Goal: Information Seeking & Learning: Learn about a topic

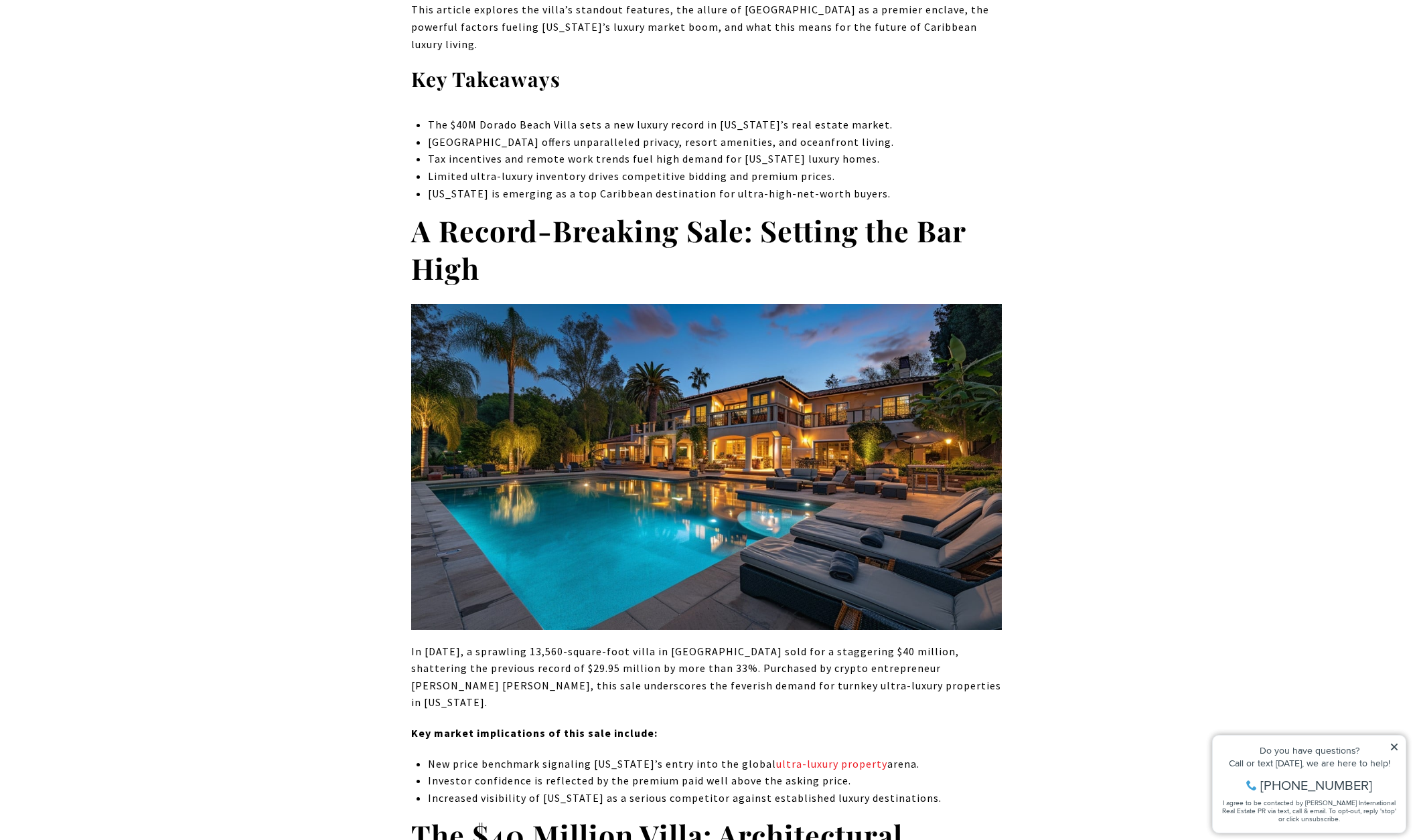
scroll to position [701, 0]
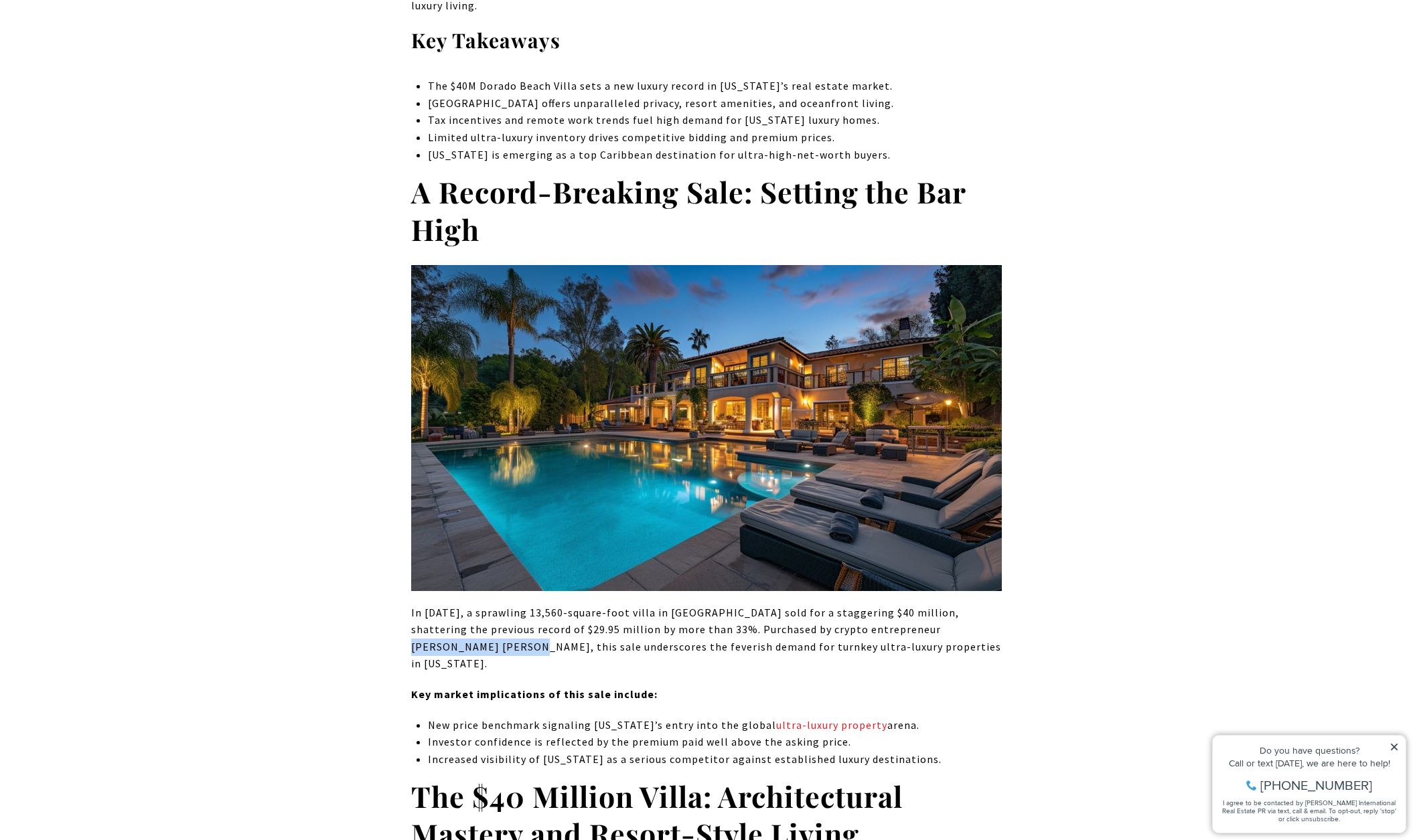
drag, startPoint x: 859, startPoint y: 610, endPoint x: 975, endPoint y: 614, distance: 116.1
click at [975, 614] on p "In [DATE], a sprawling 13,560-square-foot villa in [GEOGRAPHIC_DATA] sold for a…" at bounding box center [706, 639] width 591 height 68
copy p "[PERSON_NAME] [PERSON_NAME]"
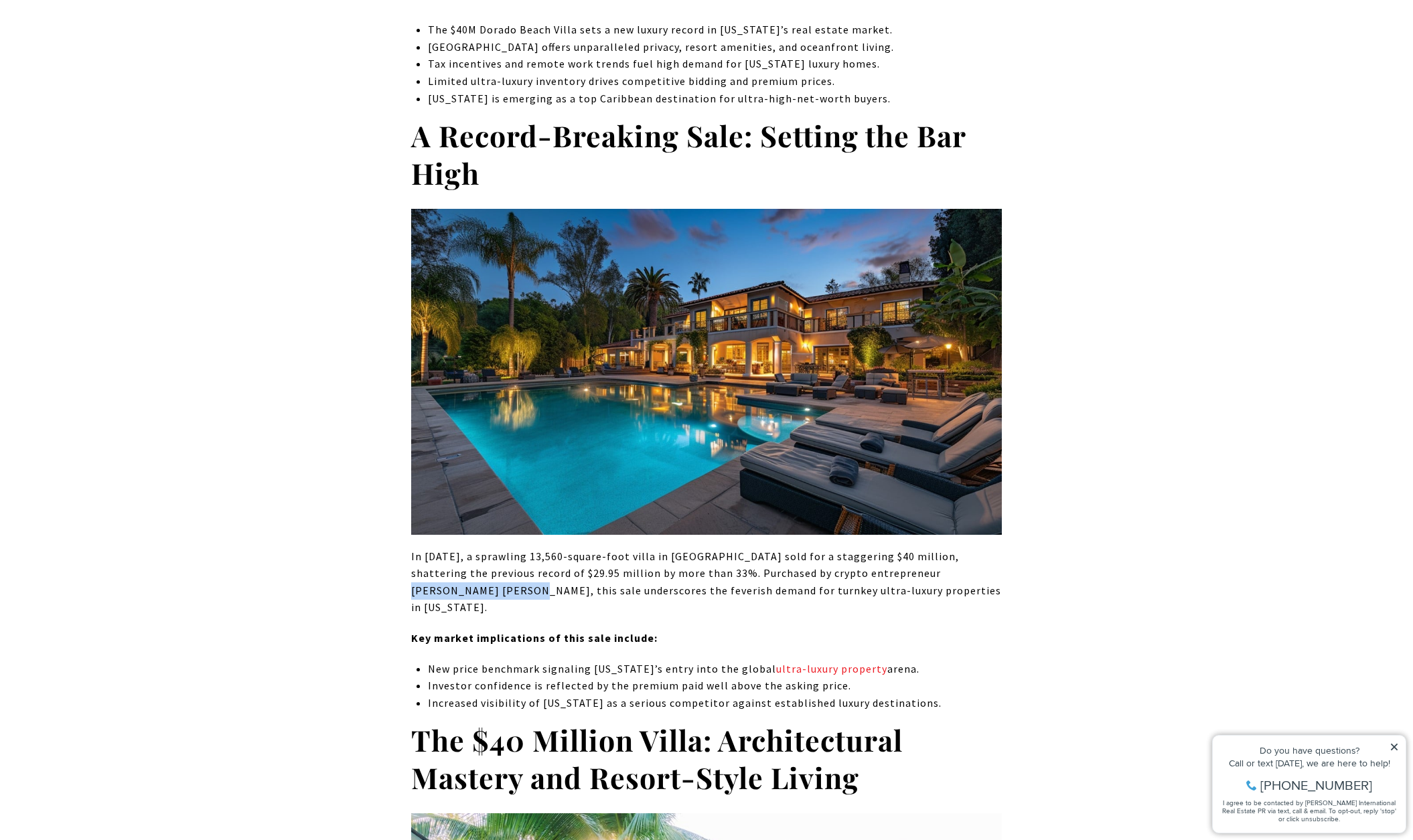
scroll to position [760, 0]
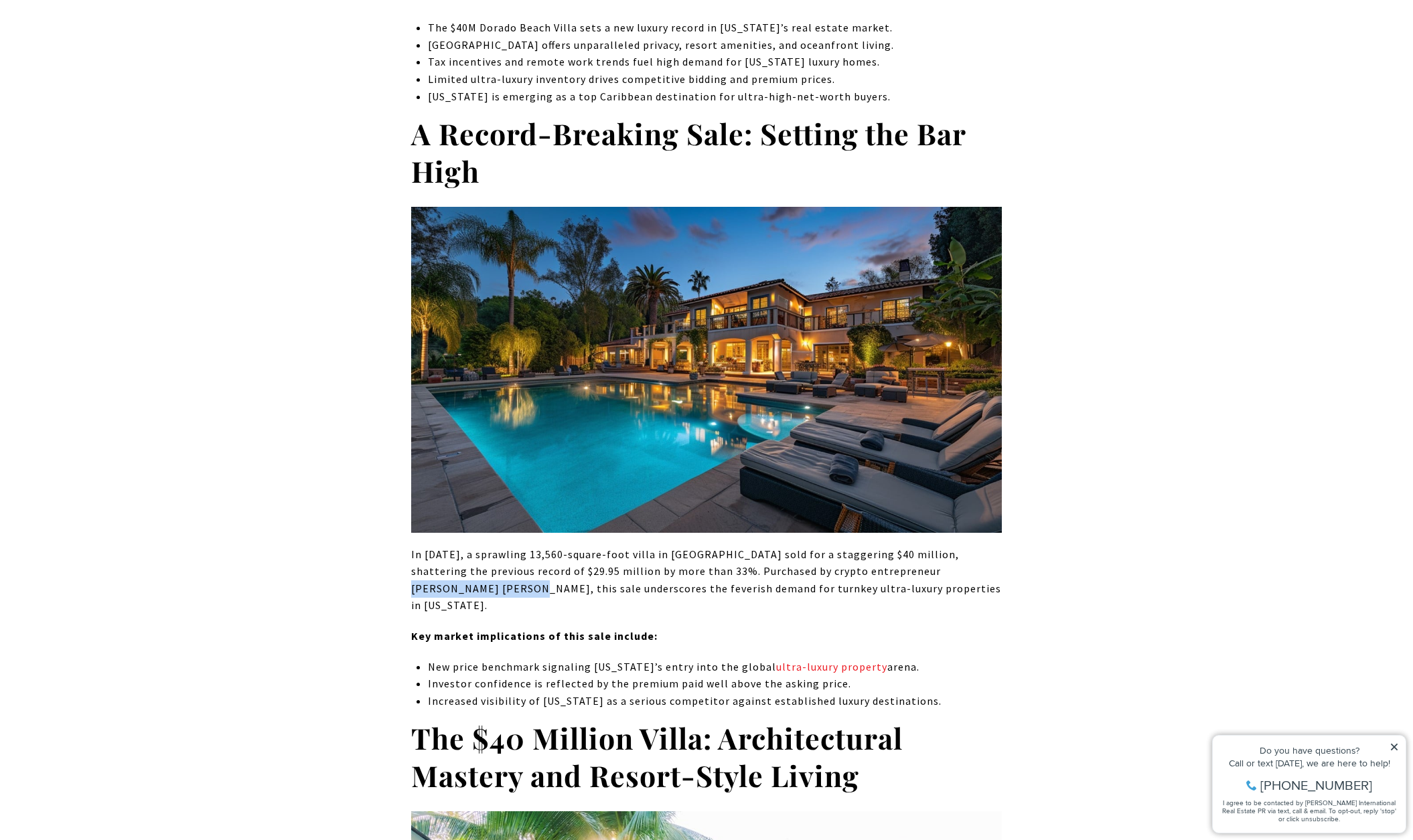
click at [812, 345] on img at bounding box center [706, 370] width 591 height 326
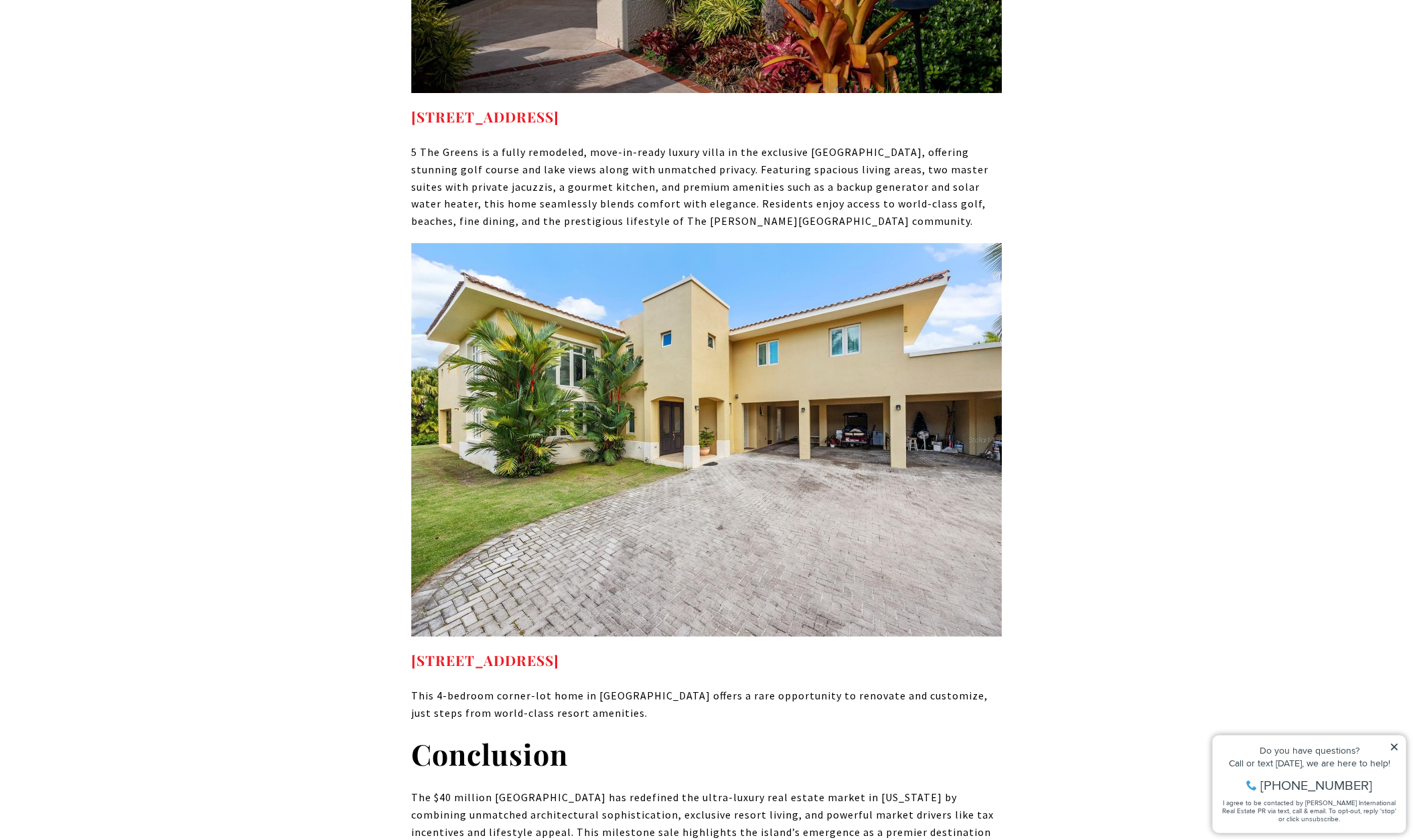
scroll to position [8383, 0]
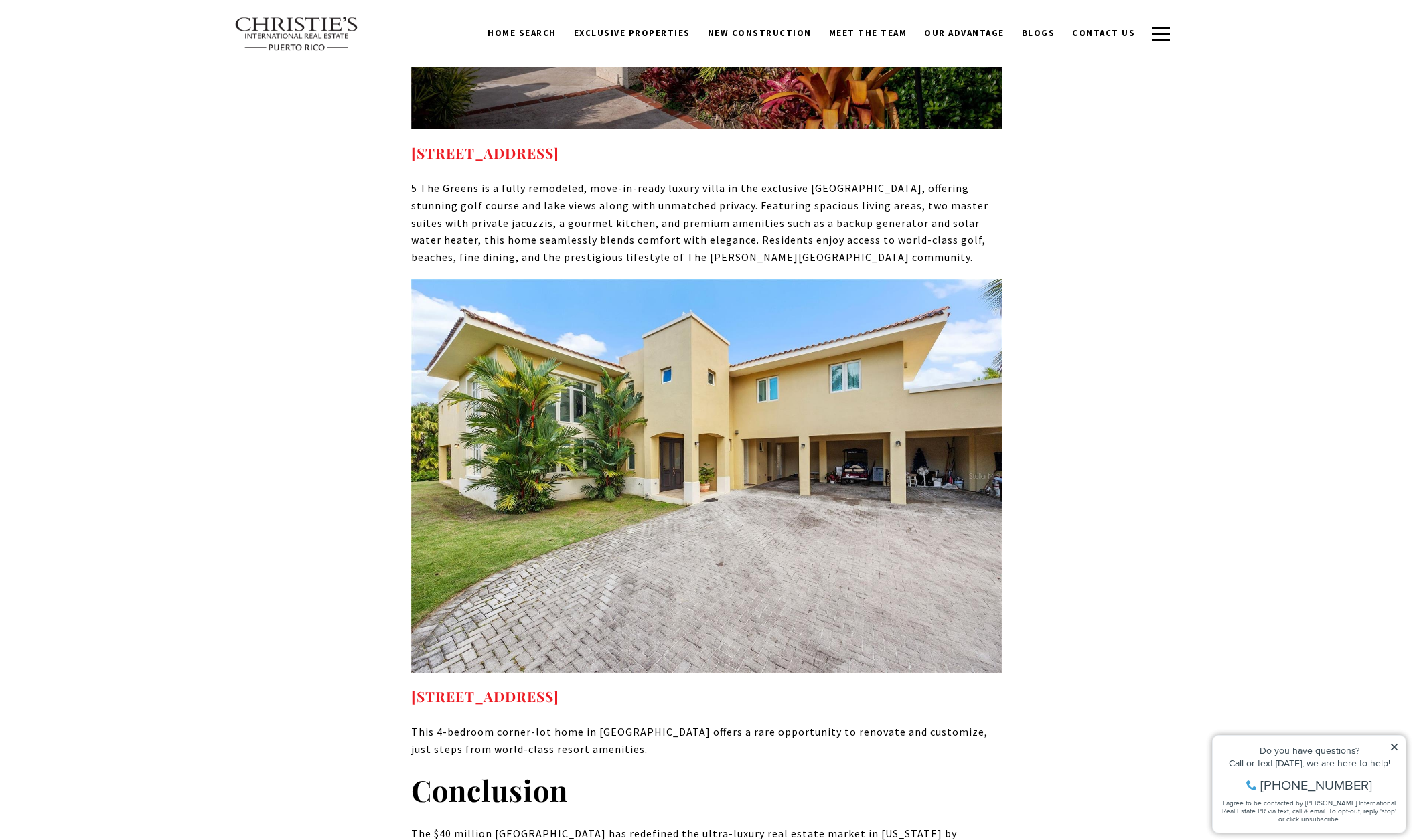
click at [717, 335] on img at bounding box center [706, 476] width 591 height 394
click at [559, 687] on strong "[STREET_ADDRESS]" at bounding box center [486, 696] width 148 height 19
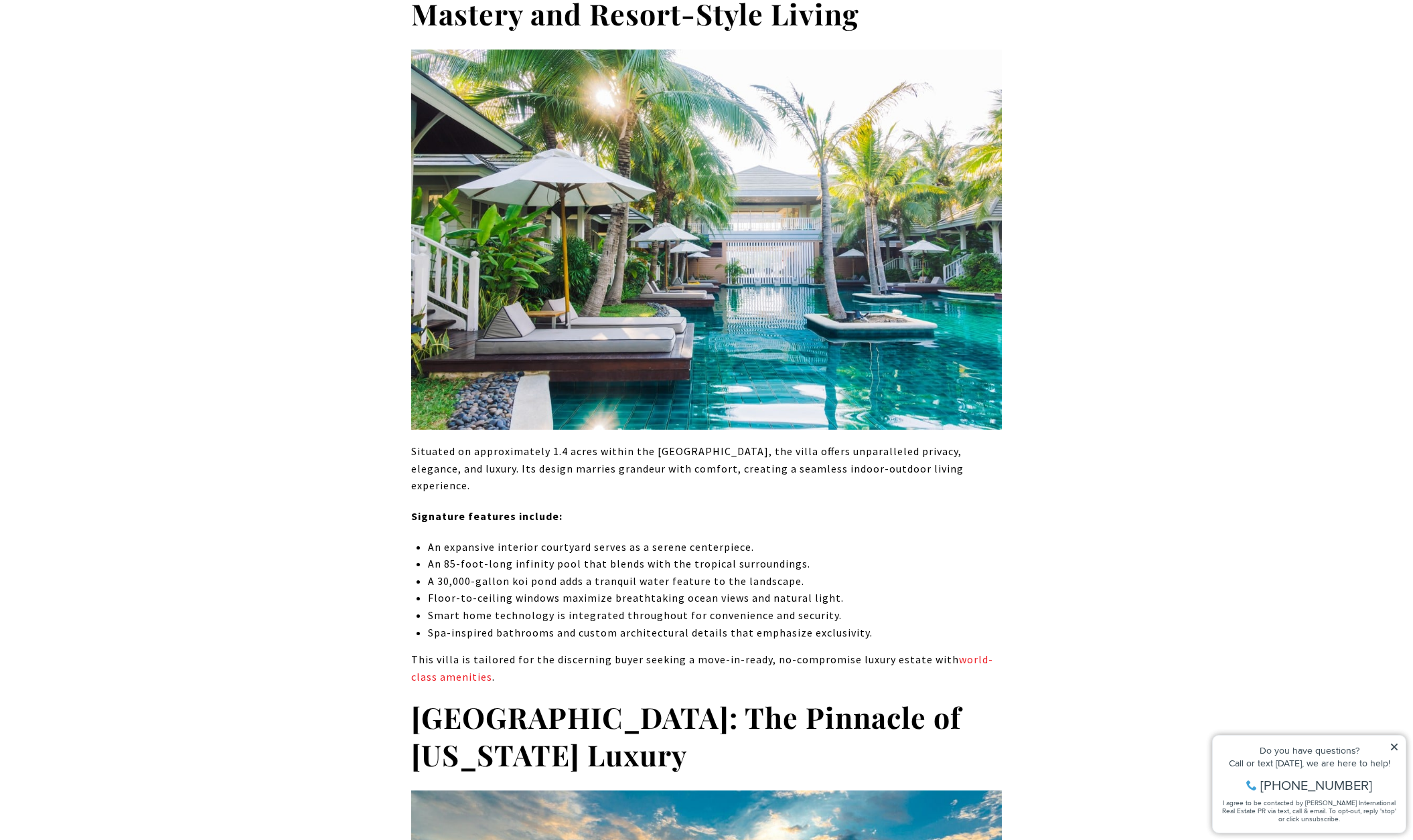
scroll to position [772, 0]
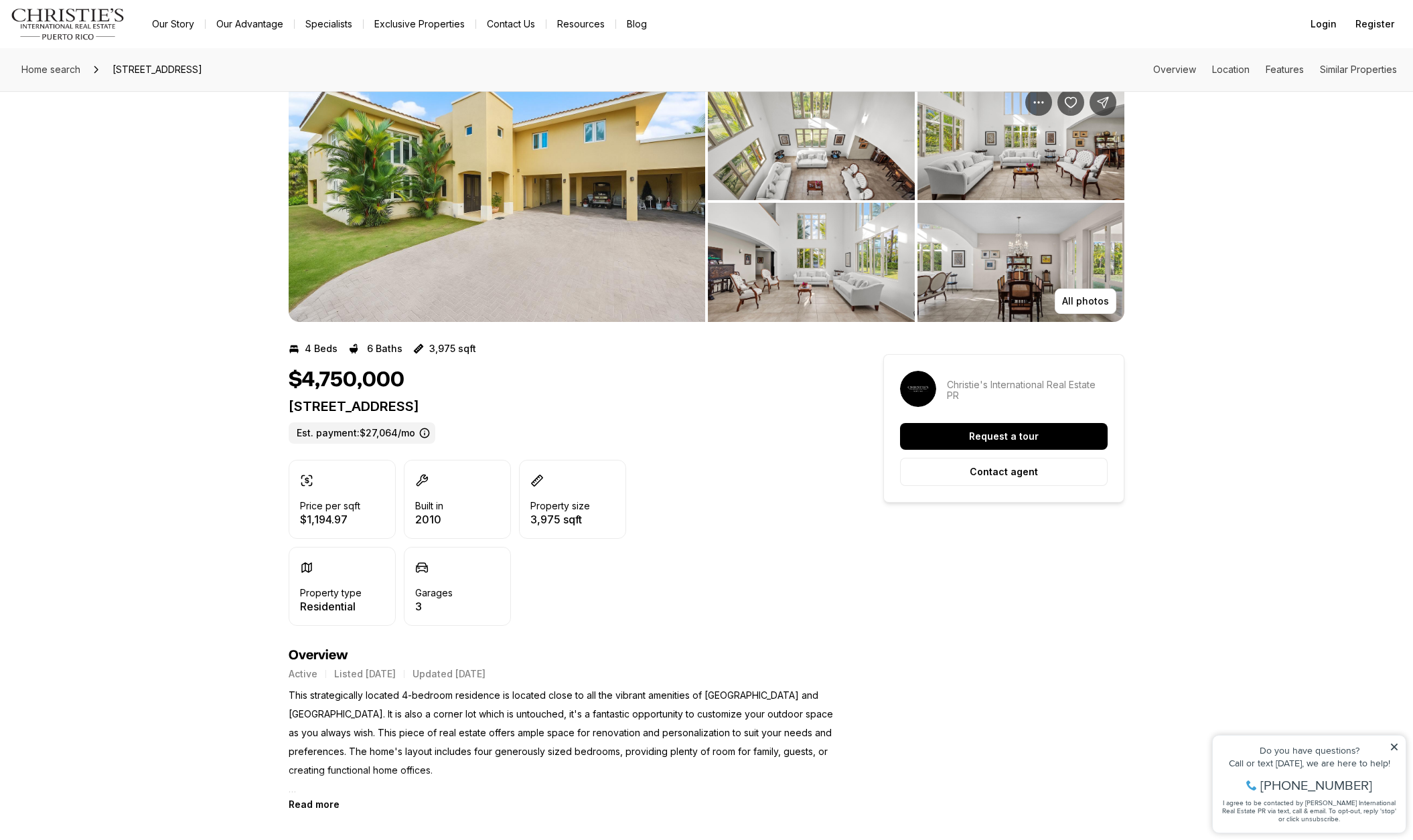
scroll to position [33, 0]
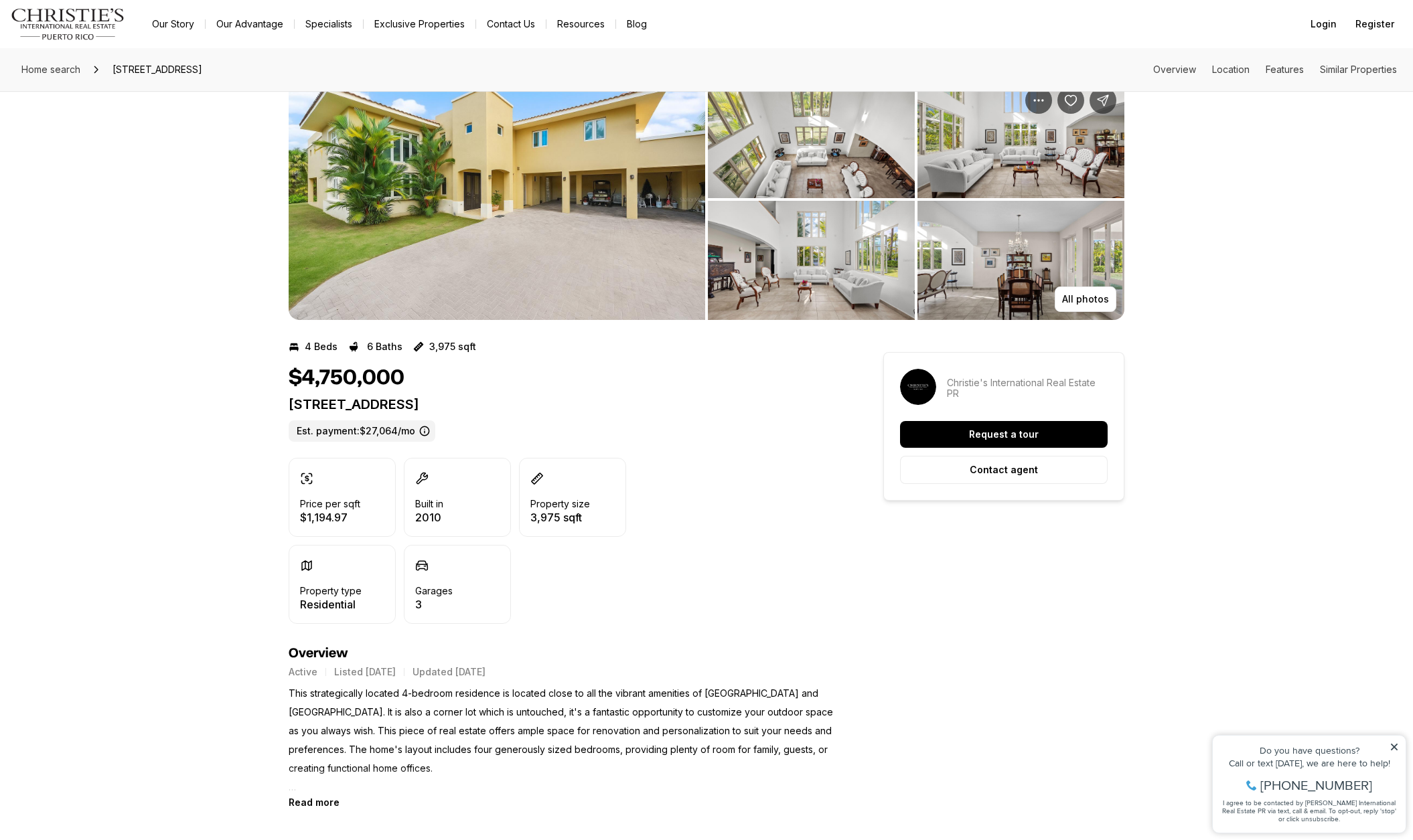
click at [631, 185] on img "View image gallery" at bounding box center [496, 200] width 416 height 241
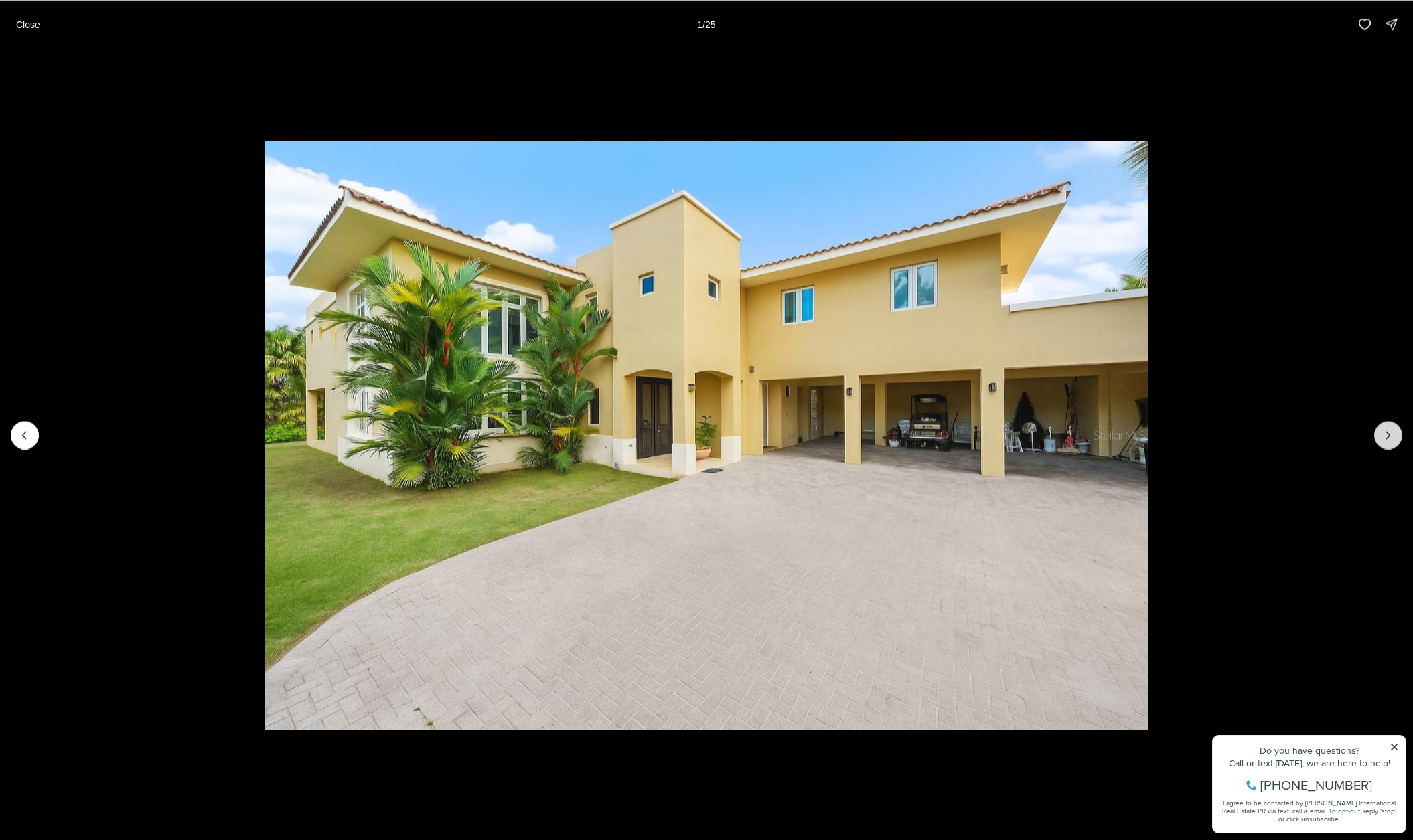
click at [1379, 434] on button "Next slide" at bounding box center [1388, 435] width 29 height 29
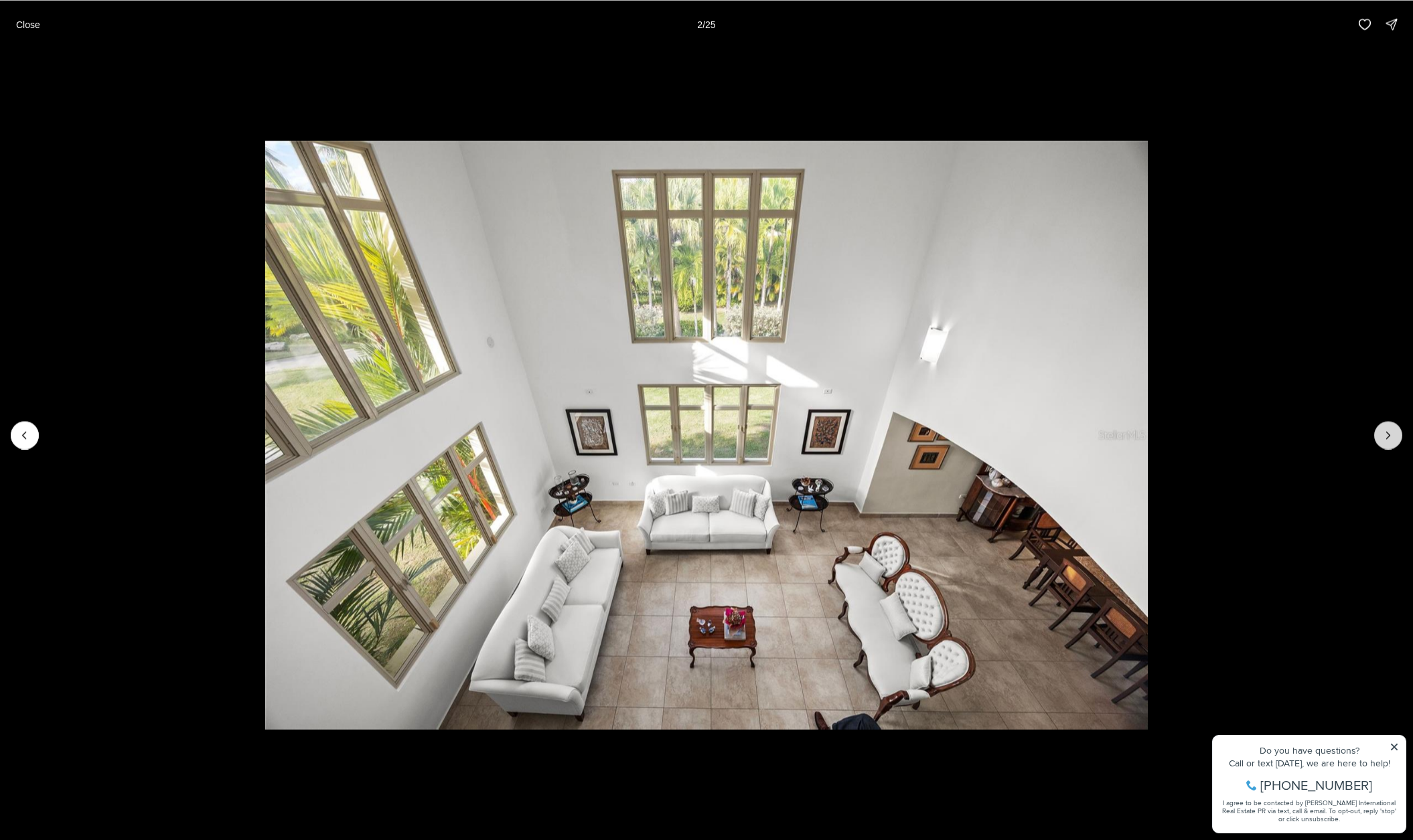
click at [1379, 434] on button "Next slide" at bounding box center [1388, 435] width 29 height 29
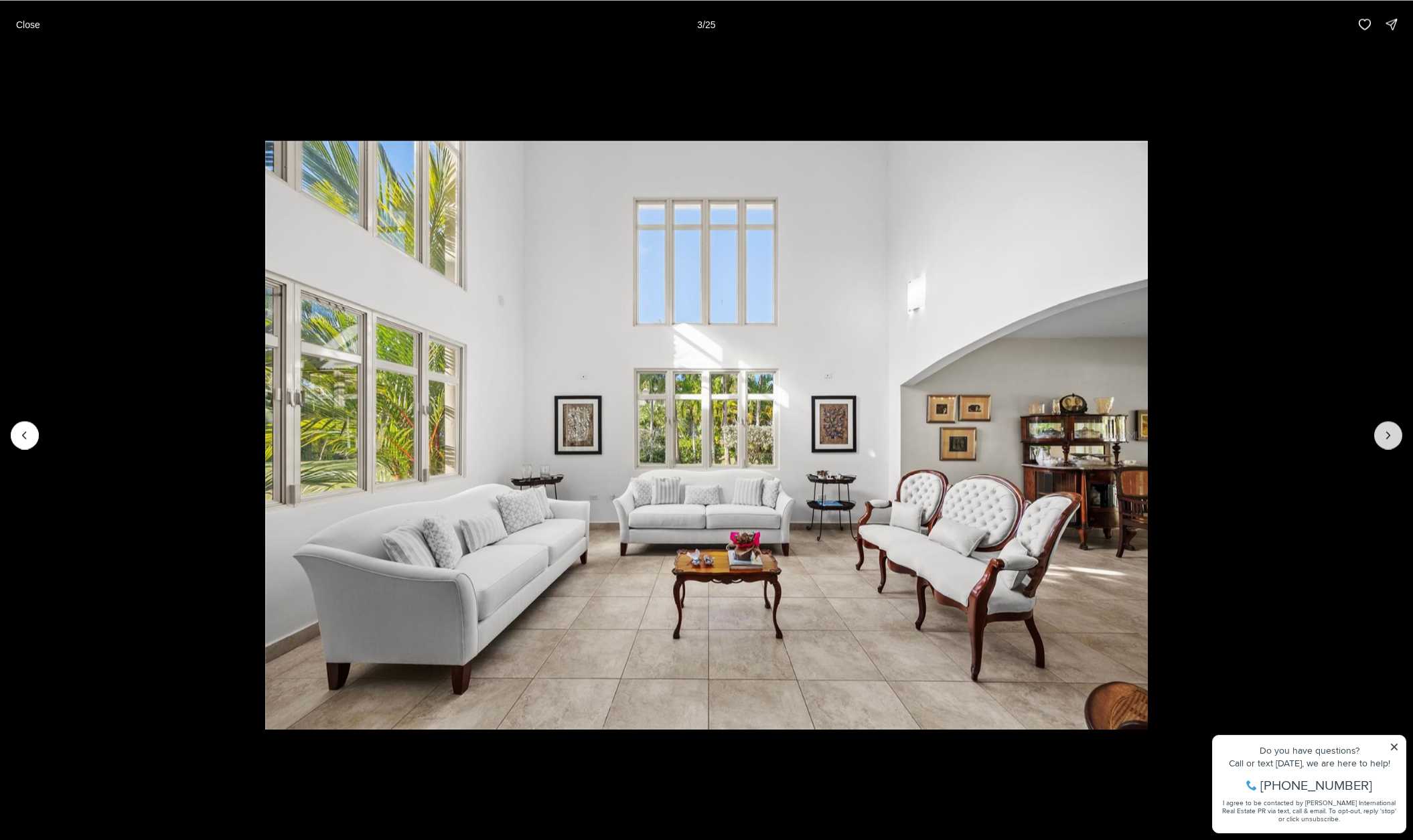
click at [1379, 434] on button "Next slide" at bounding box center [1388, 435] width 29 height 29
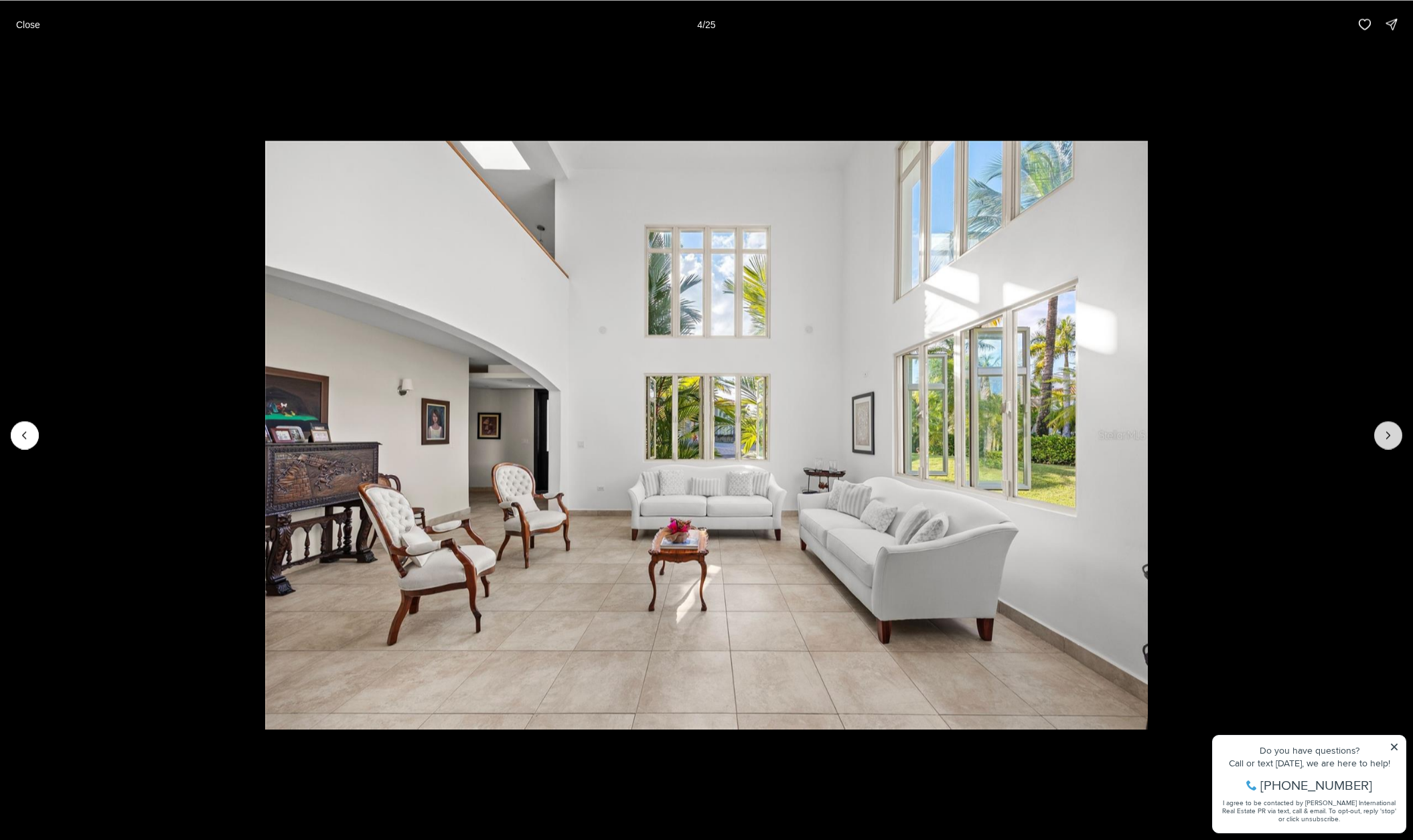
click at [1379, 434] on button "Next slide" at bounding box center [1388, 435] width 29 height 29
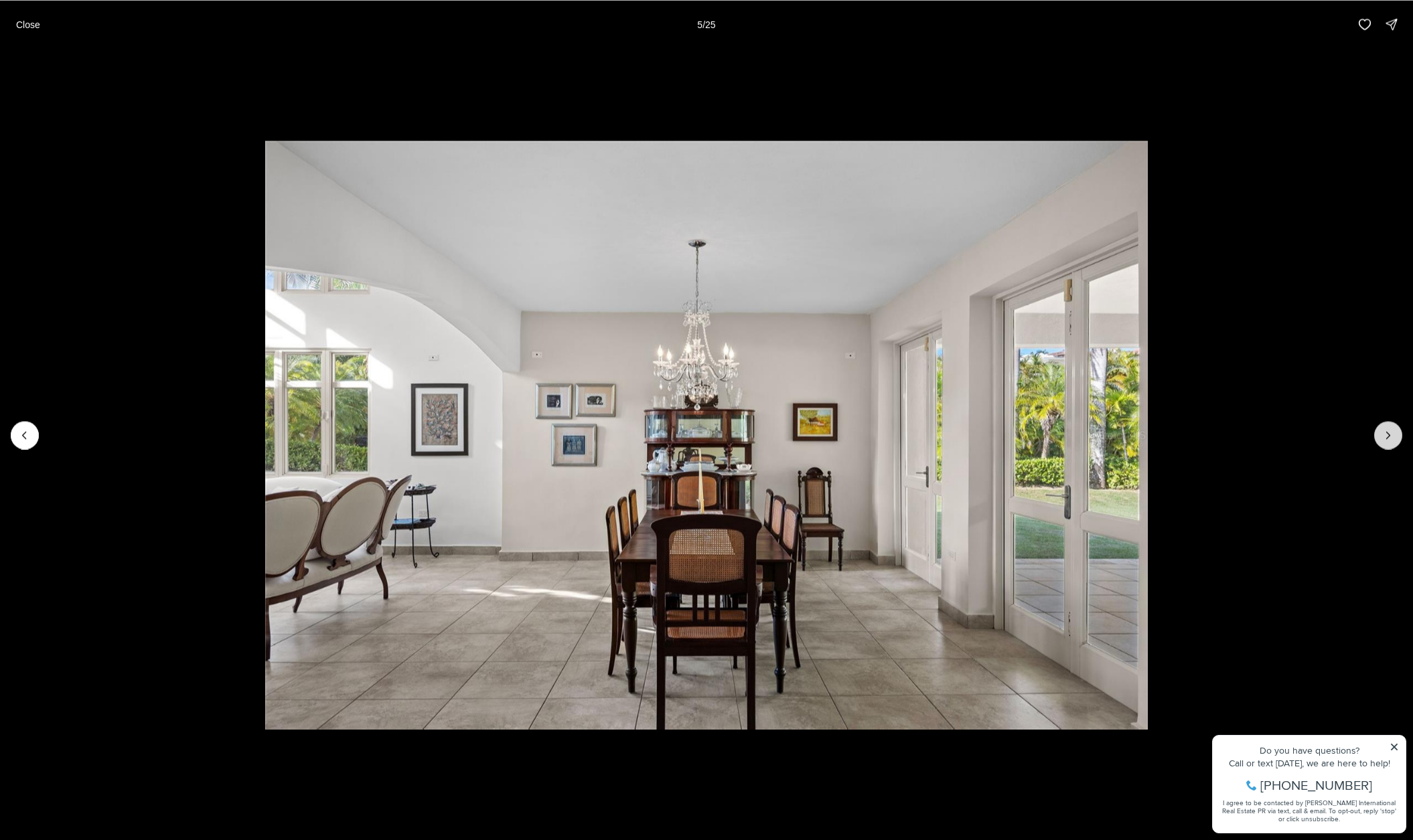
click at [1379, 434] on button "Next slide" at bounding box center [1388, 435] width 29 height 29
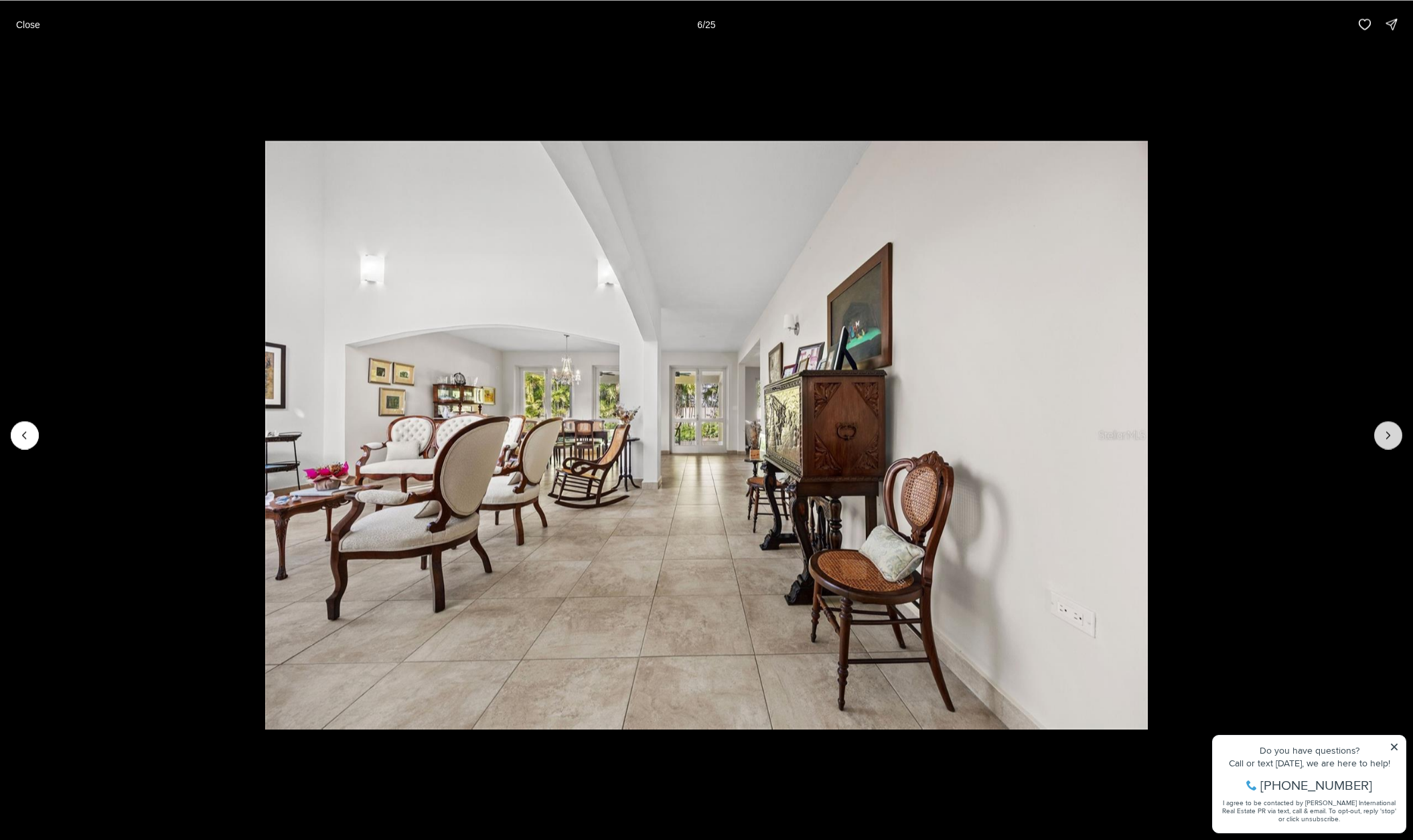
click at [1379, 434] on button "Next slide" at bounding box center [1388, 435] width 29 height 29
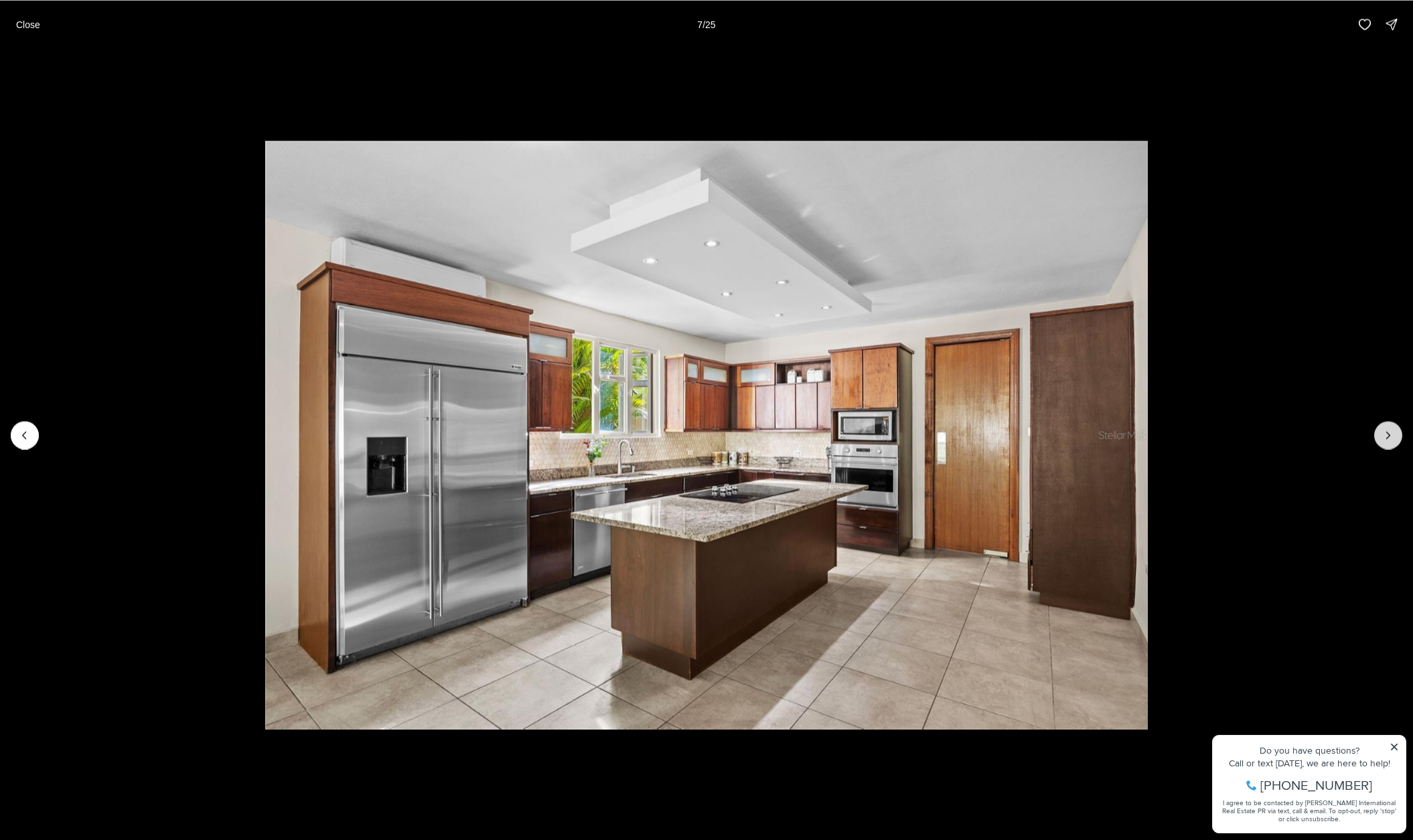
click at [1379, 434] on button "Next slide" at bounding box center [1388, 435] width 29 height 29
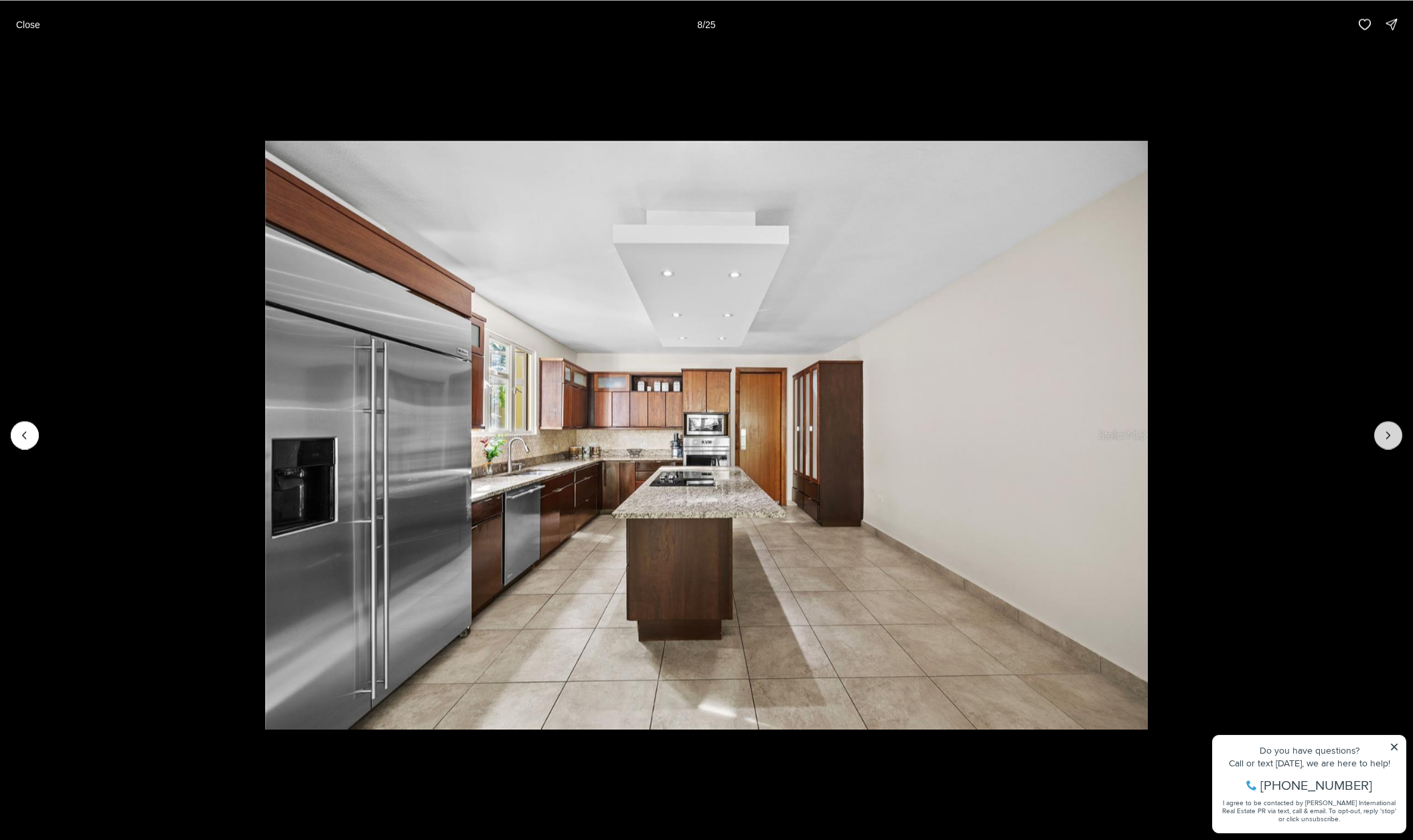
click at [1379, 434] on button "Next slide" at bounding box center [1388, 435] width 29 height 29
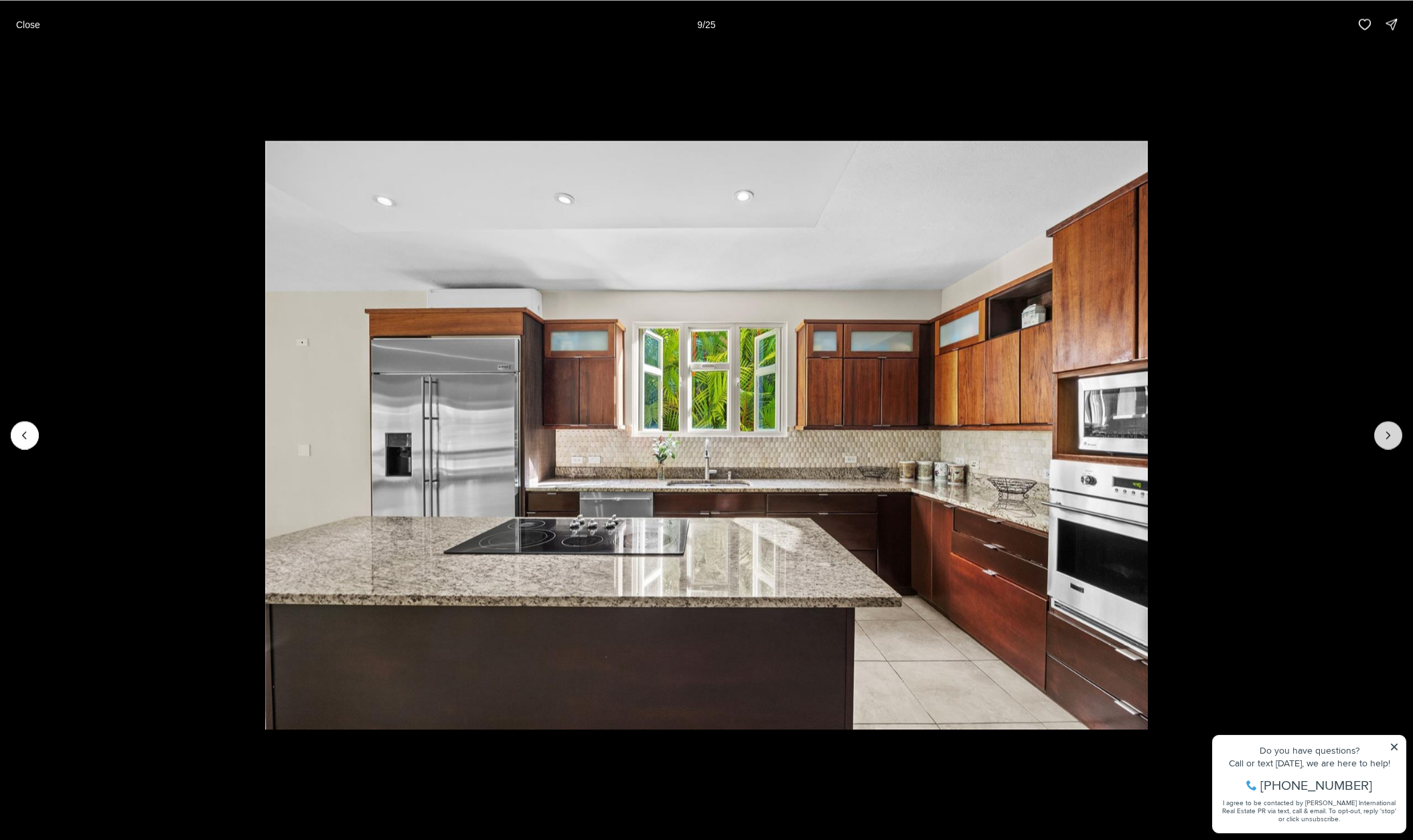
click at [1379, 434] on button "Next slide" at bounding box center [1388, 435] width 29 height 29
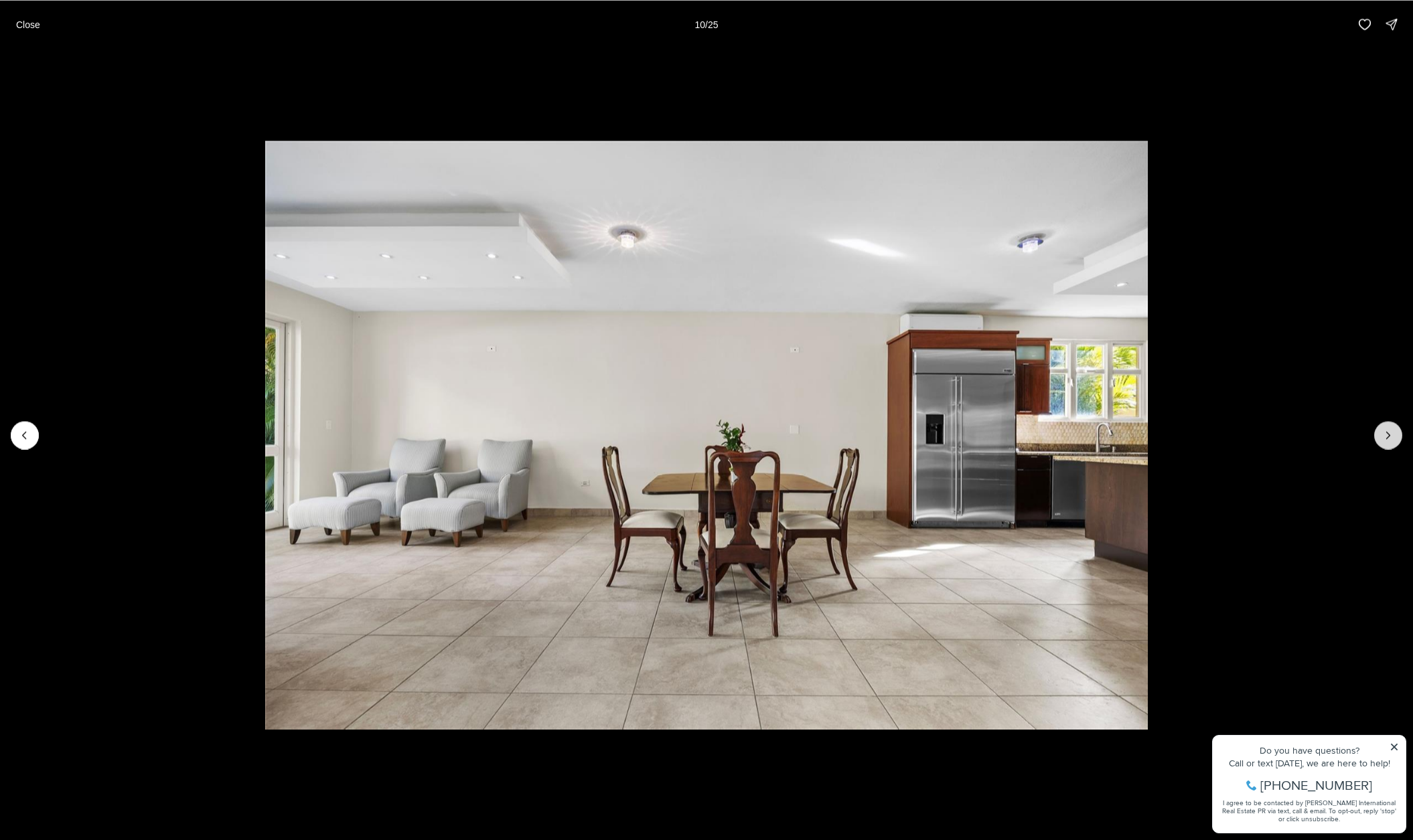
click at [1379, 434] on button "Next slide" at bounding box center [1388, 435] width 29 height 29
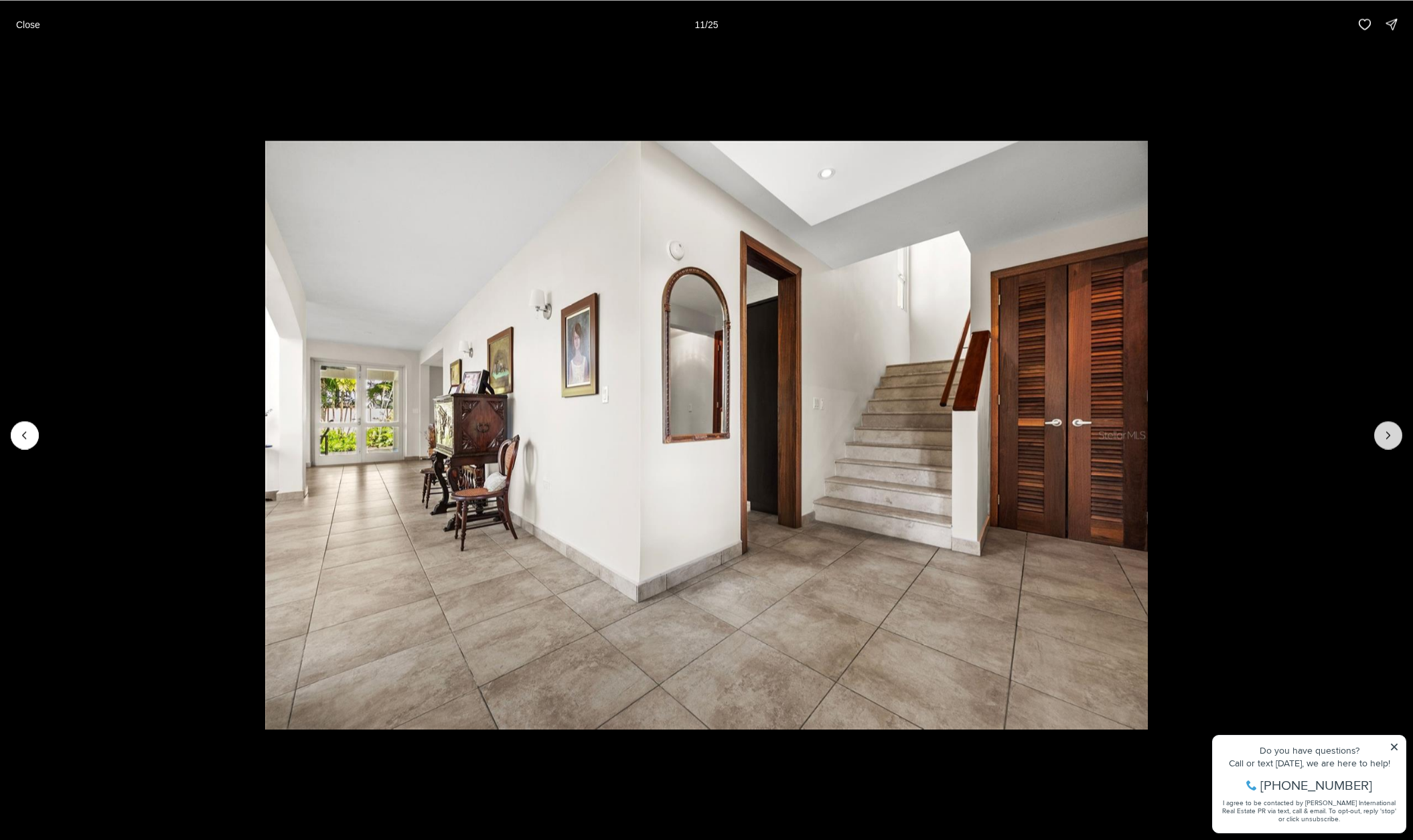
click at [1379, 434] on button "Next slide" at bounding box center [1388, 435] width 29 height 29
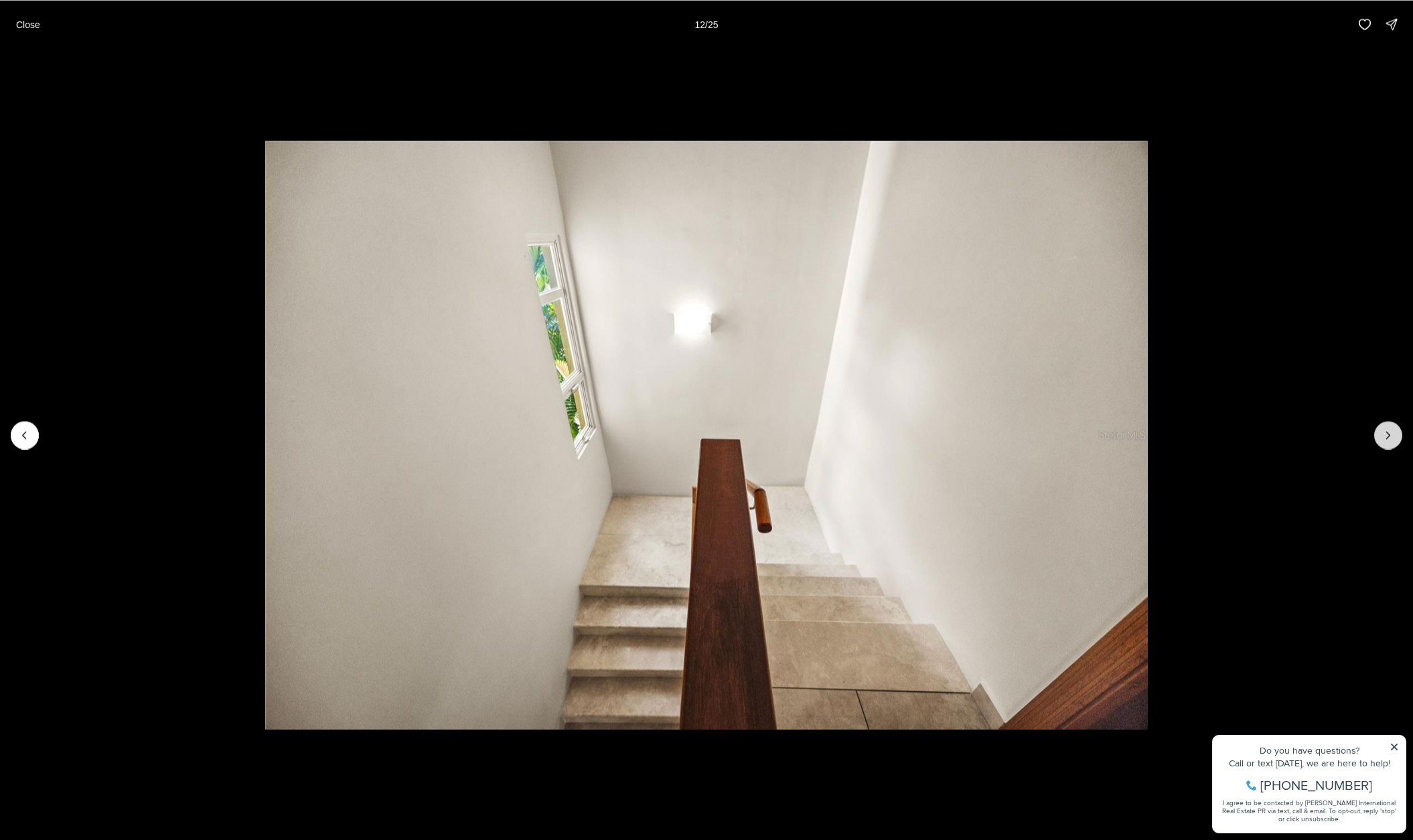
click at [1379, 434] on button "Next slide" at bounding box center [1388, 435] width 29 height 29
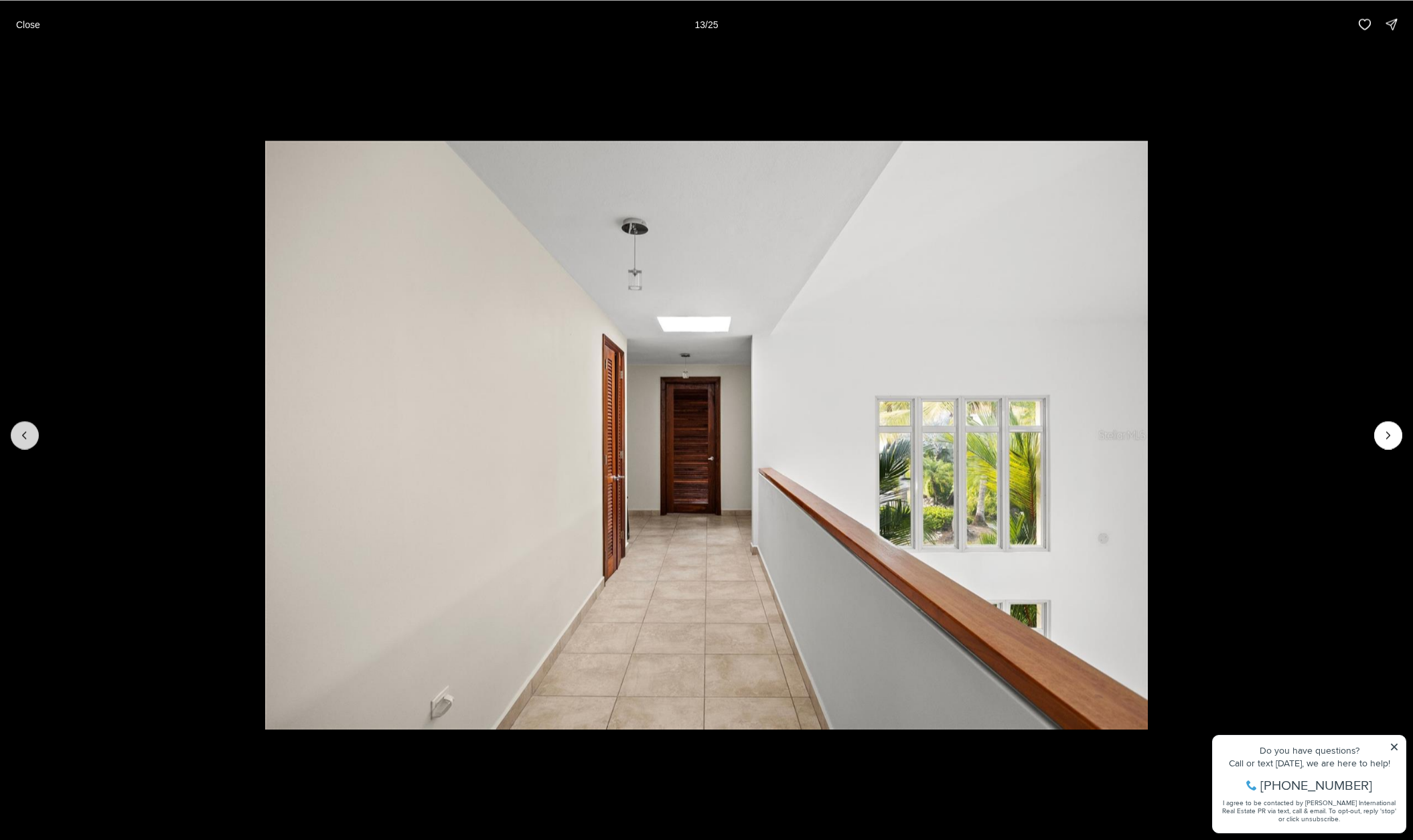
click at [26, 444] on button "Previous slide" at bounding box center [24, 435] width 29 height 29
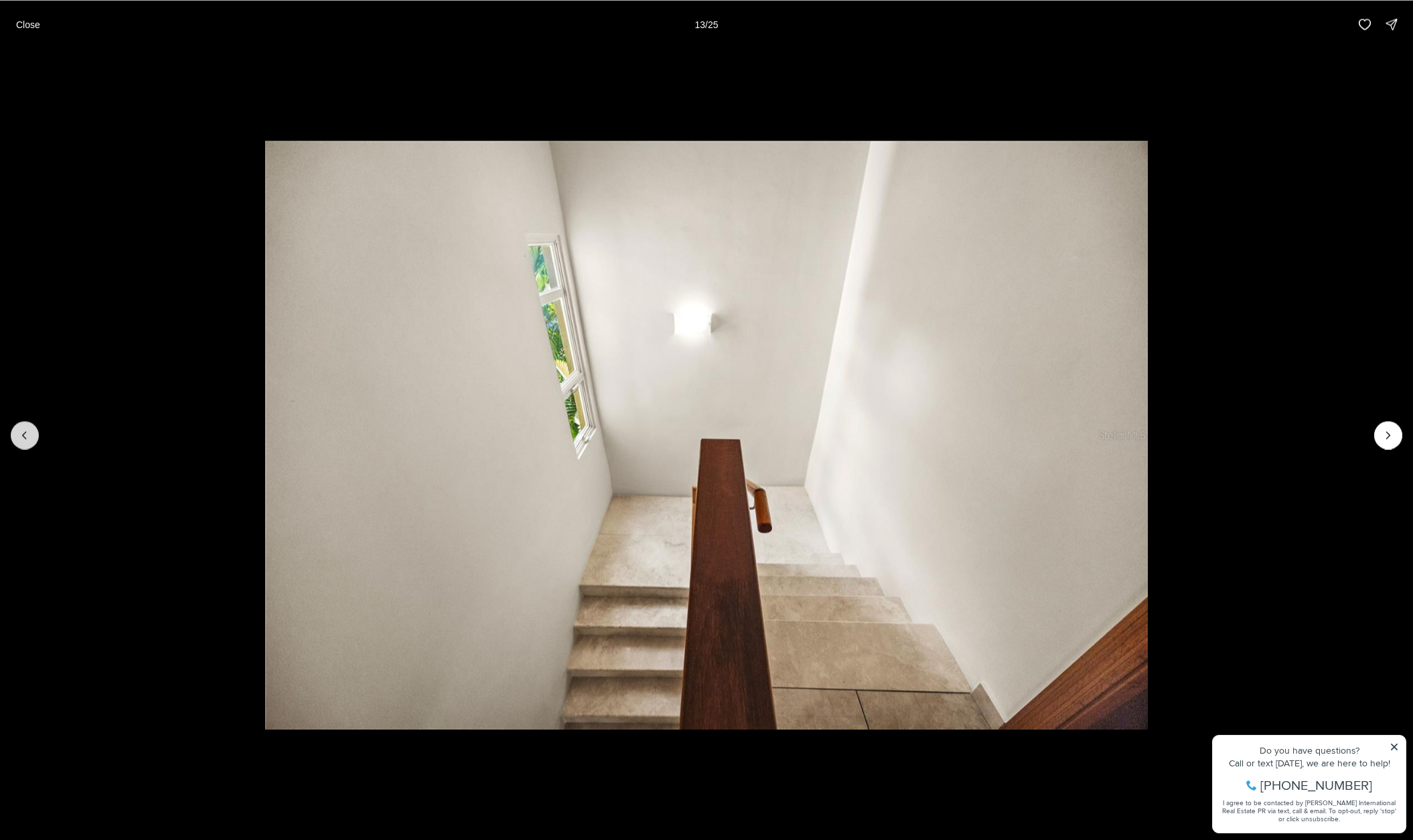
click at [26, 444] on button "Previous slide" at bounding box center [24, 435] width 29 height 29
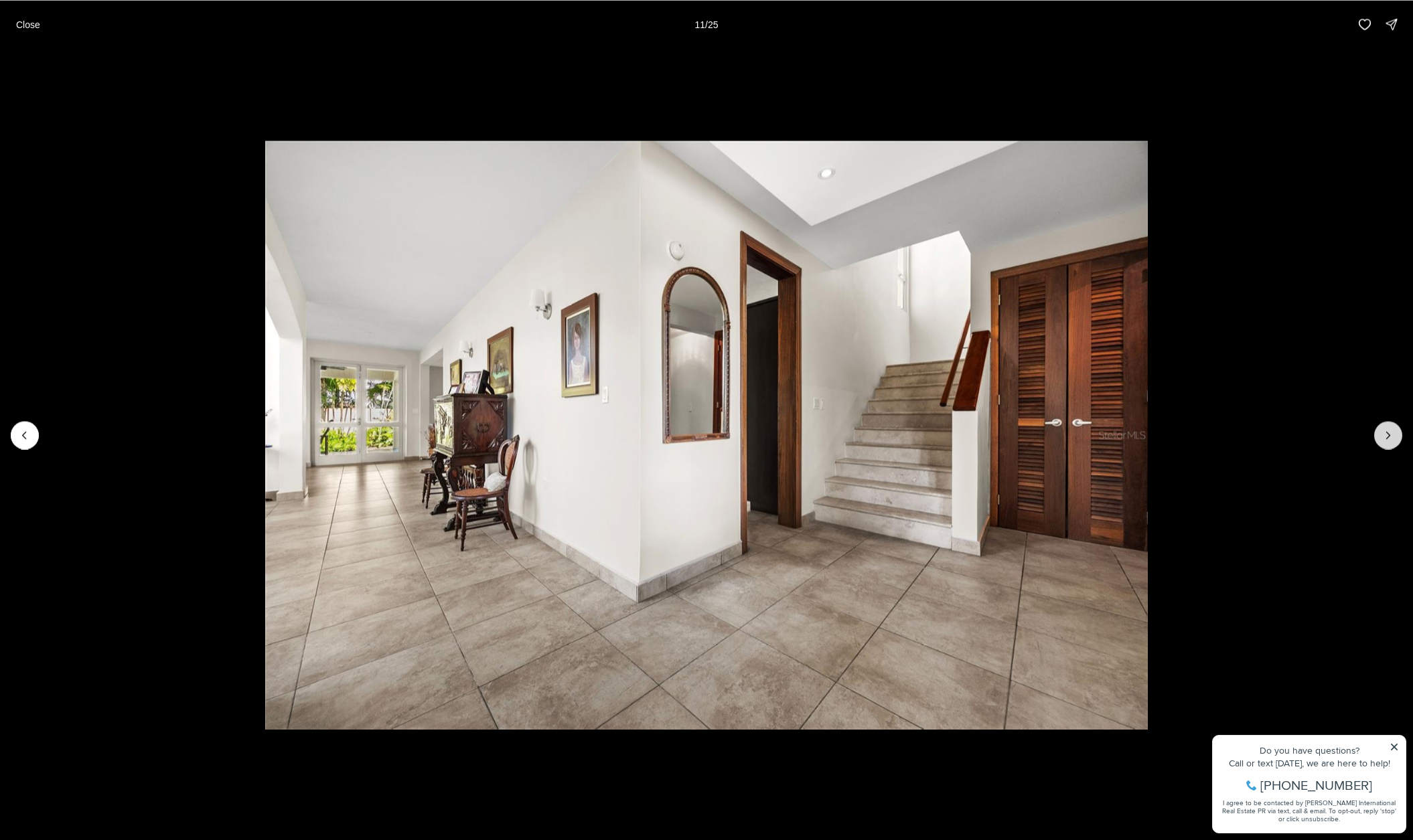
click at [1384, 426] on button "Next slide" at bounding box center [1388, 435] width 29 height 29
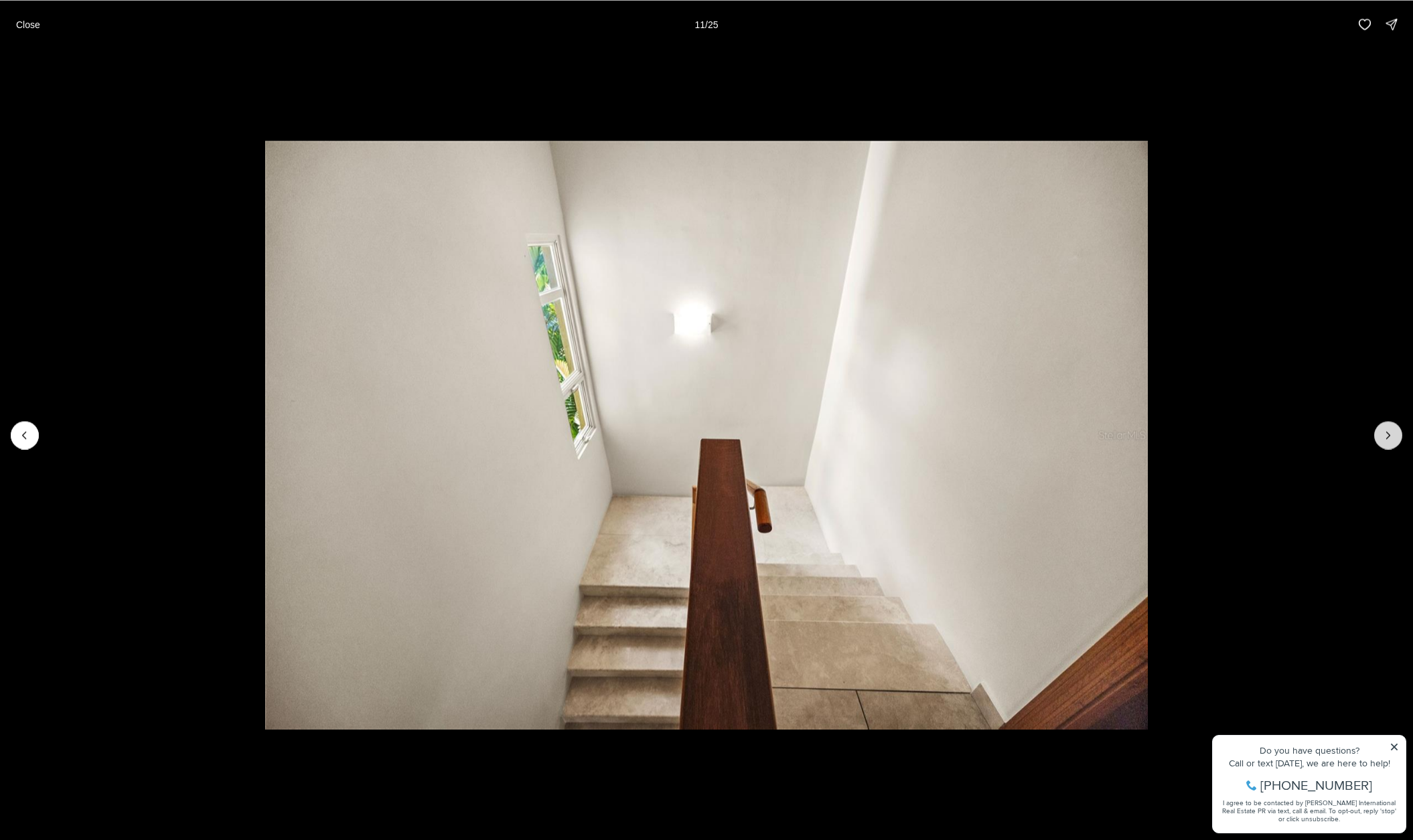
click at [1384, 426] on button "Next slide" at bounding box center [1388, 435] width 29 height 29
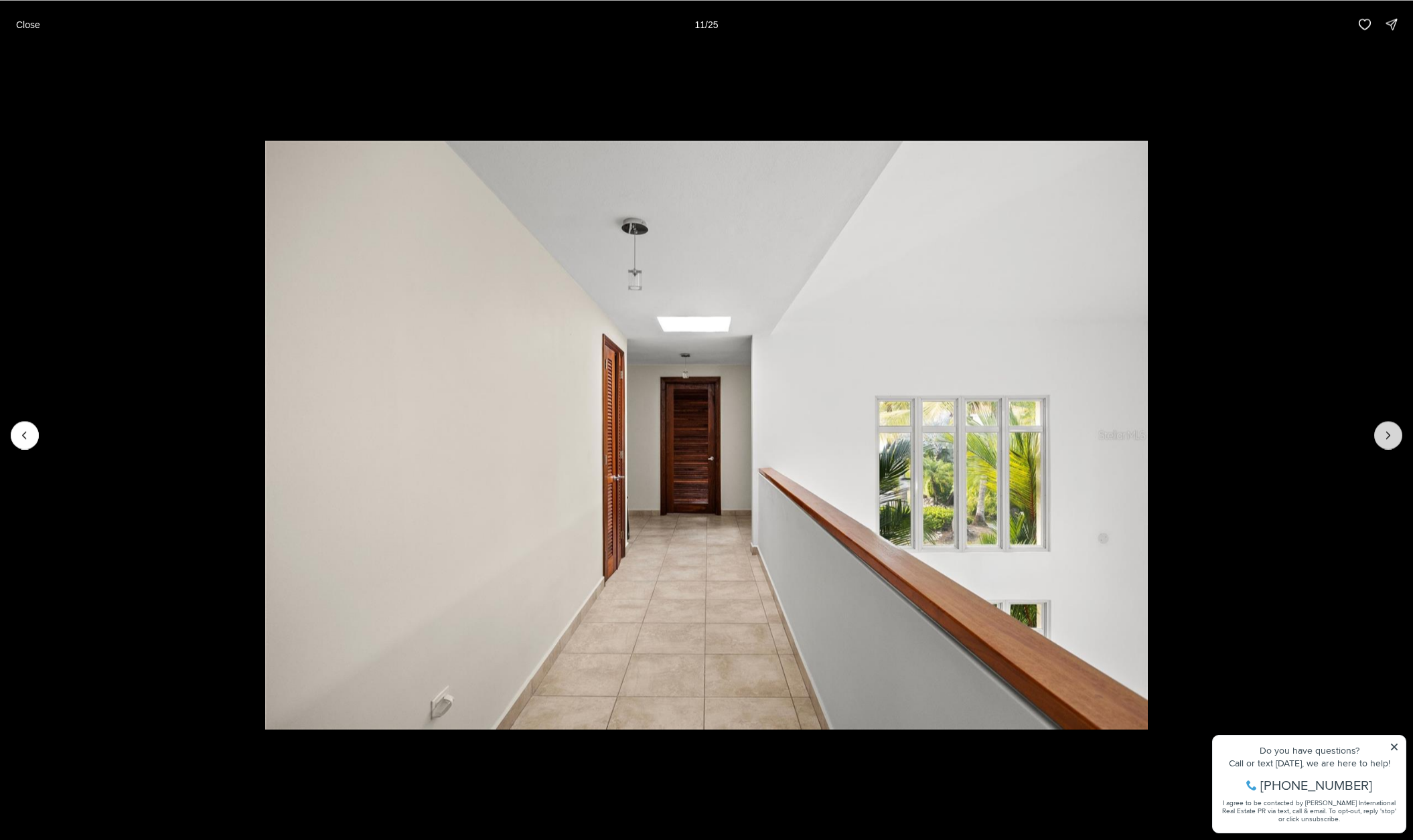
click at [1384, 426] on button "Next slide" at bounding box center [1388, 435] width 29 height 29
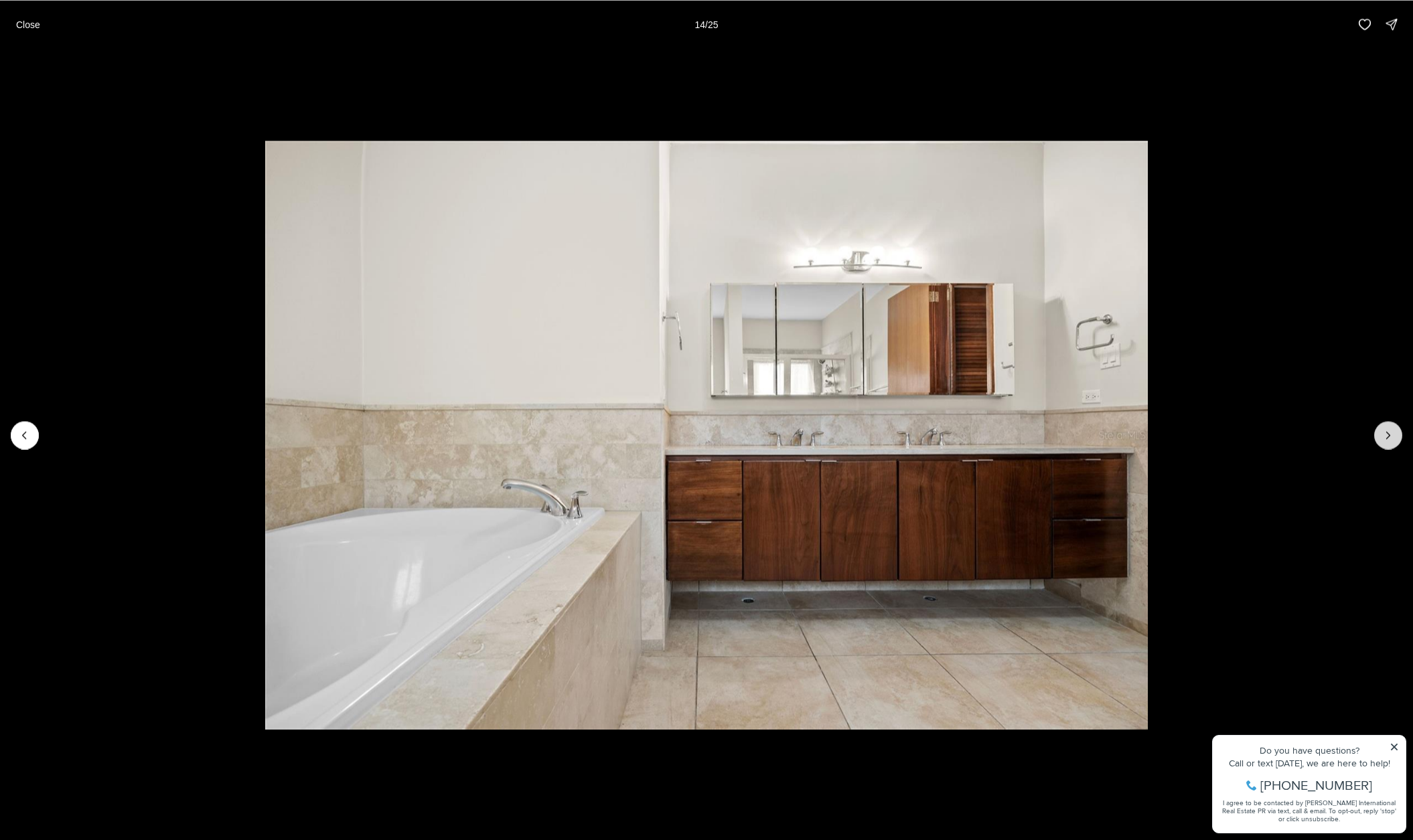
click at [1384, 426] on button "Next slide" at bounding box center [1388, 435] width 29 height 29
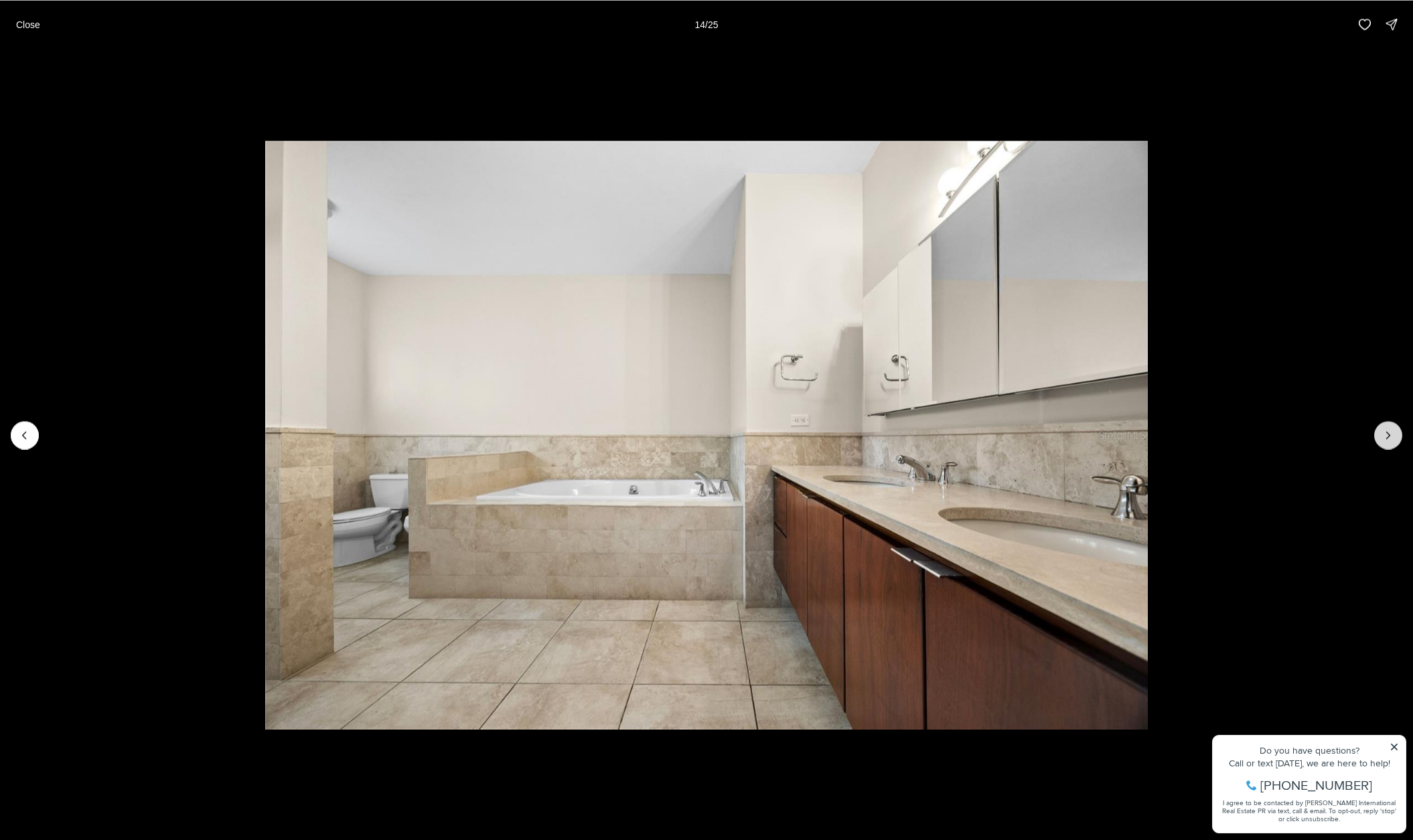
click at [1384, 426] on button "Next slide" at bounding box center [1388, 435] width 29 height 29
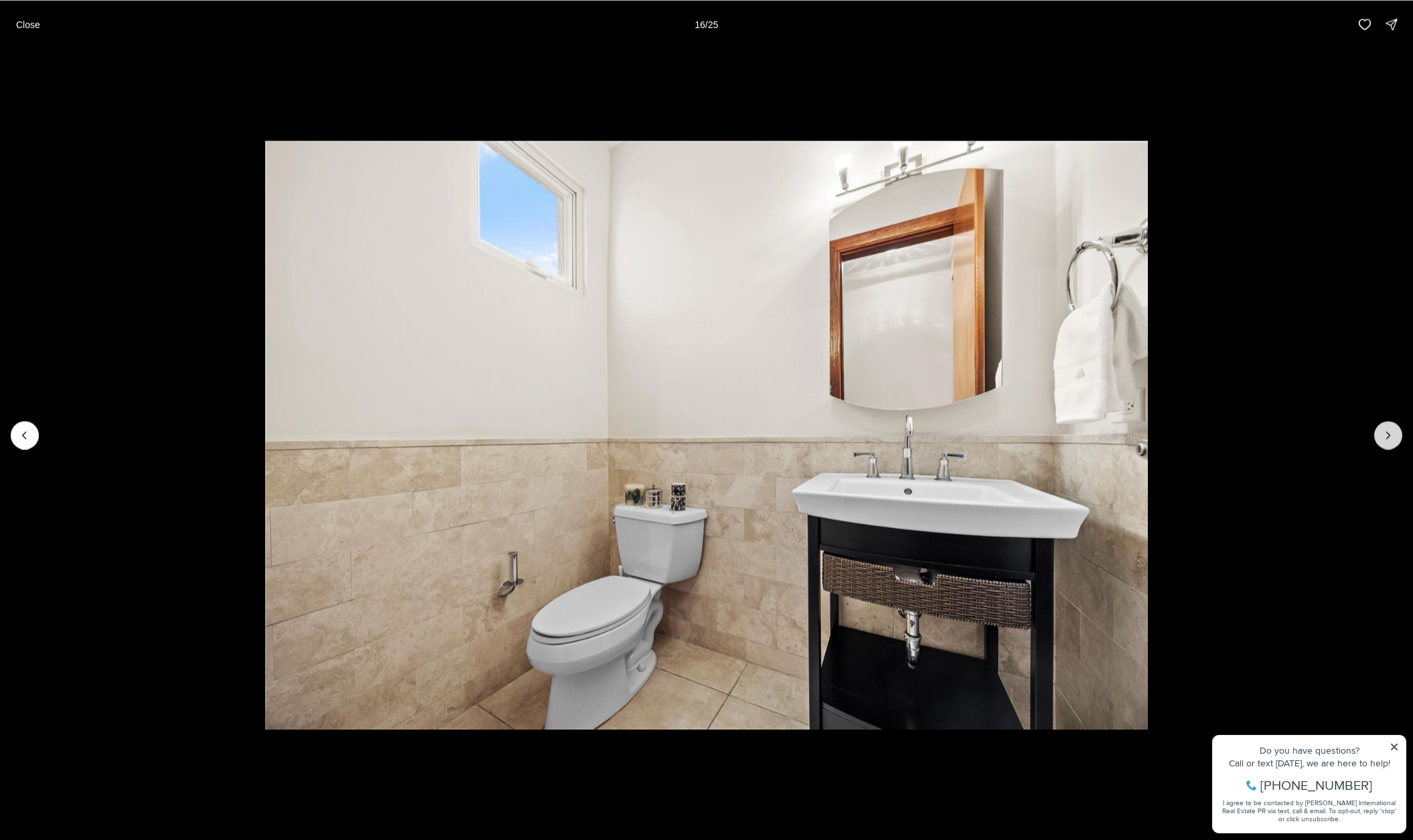
click at [1384, 426] on button "Next slide" at bounding box center [1388, 435] width 29 height 29
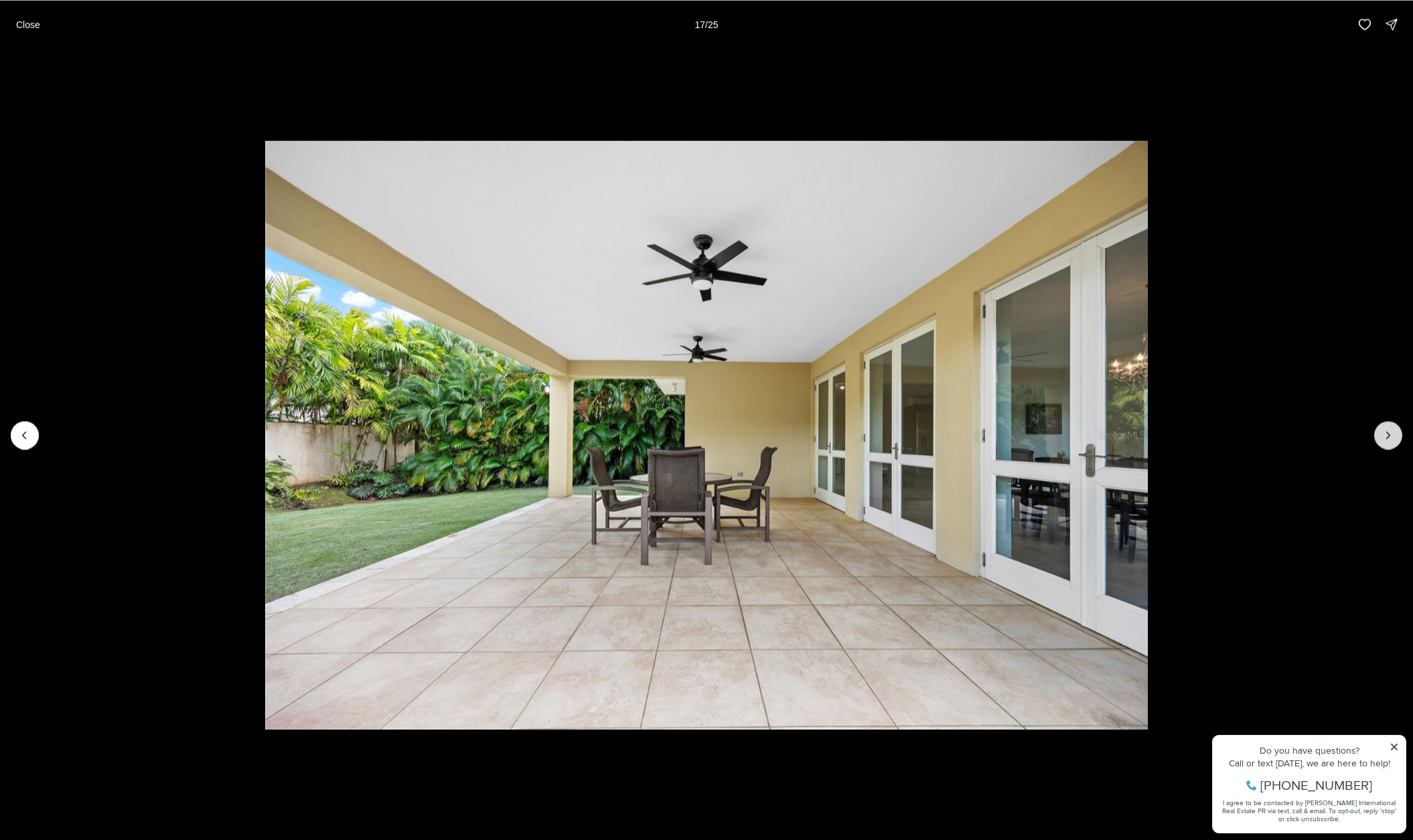
click at [1384, 426] on button "Next slide" at bounding box center [1388, 435] width 29 height 29
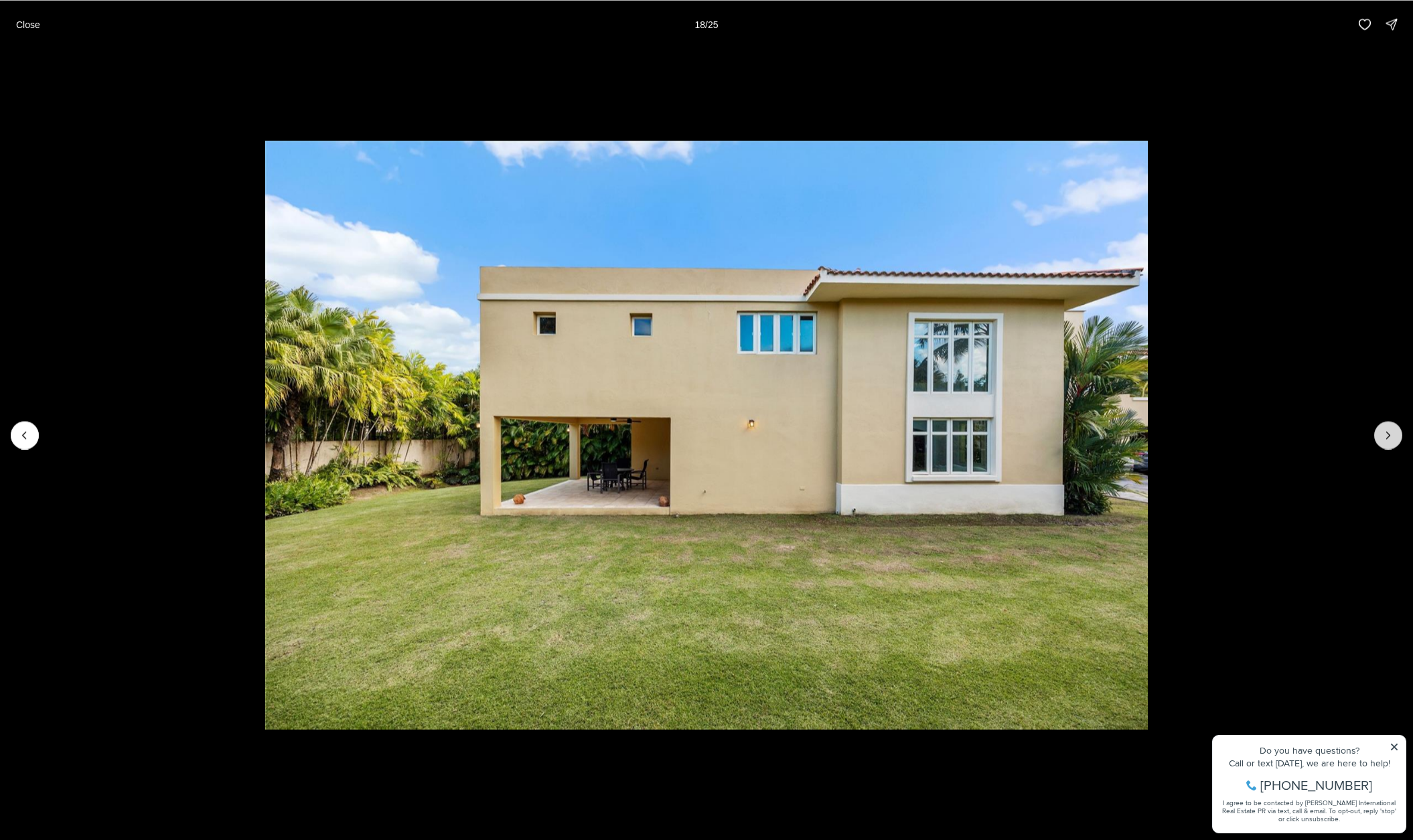
click at [1384, 426] on button "Next slide" at bounding box center [1388, 435] width 29 height 29
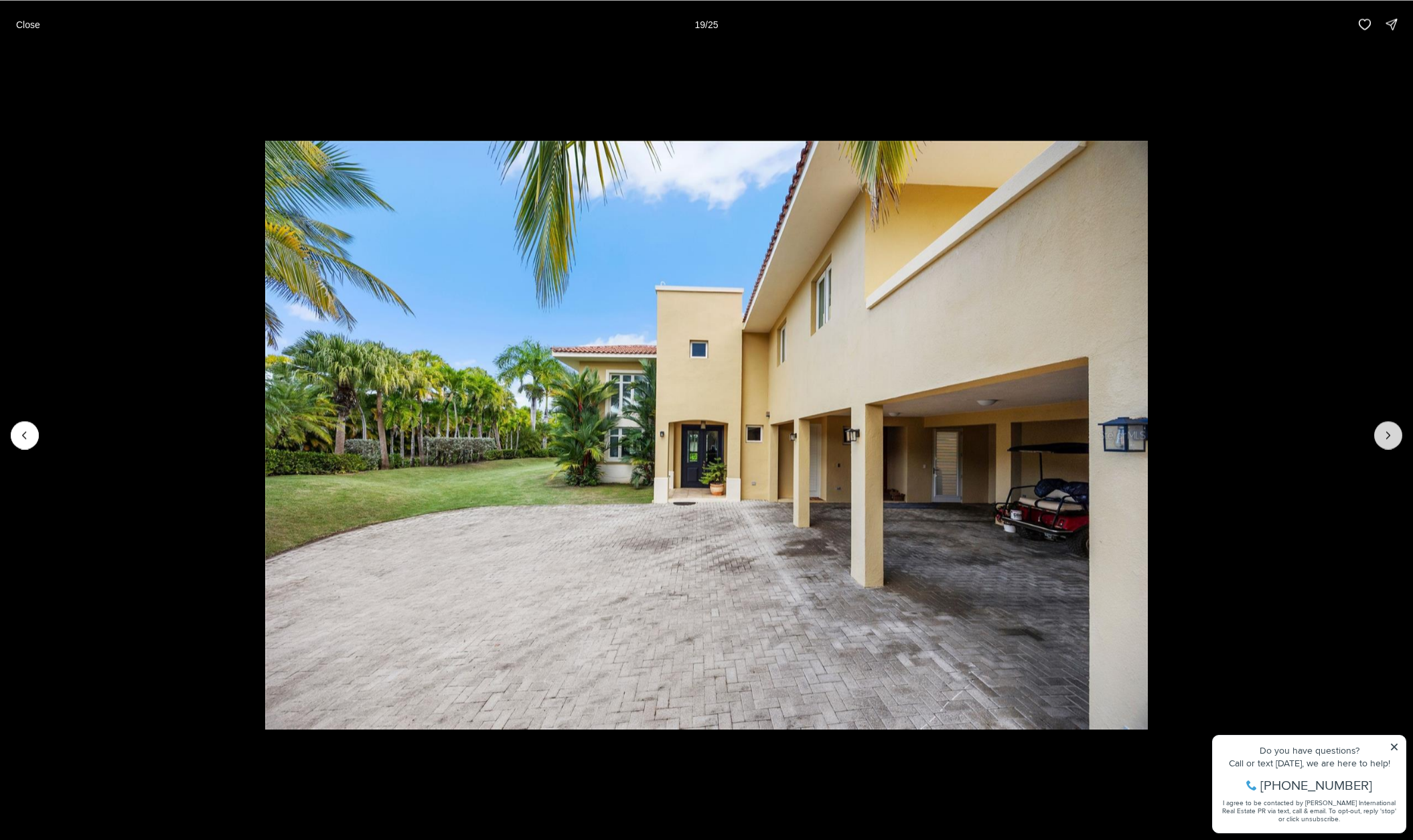
click at [1384, 426] on button "Next slide" at bounding box center [1388, 435] width 29 height 29
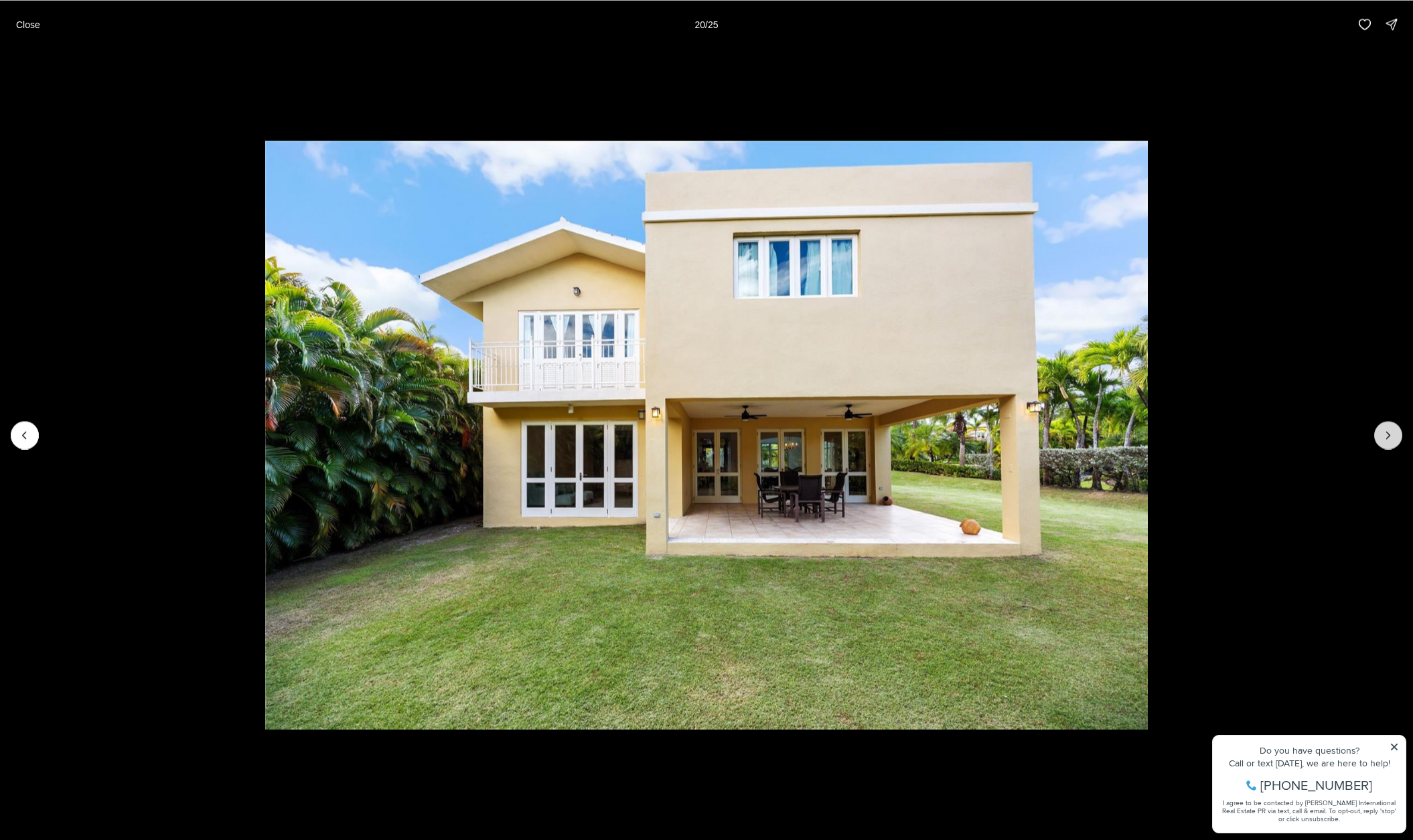
click at [1384, 426] on button "Next slide" at bounding box center [1388, 435] width 29 height 29
